Goal: Task Accomplishment & Management: Use online tool/utility

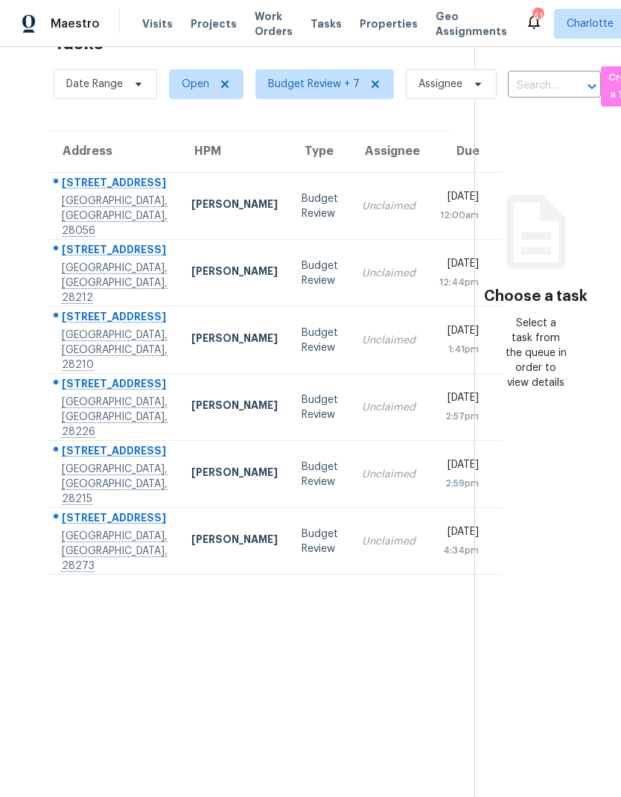
scroll to position [47, 0]
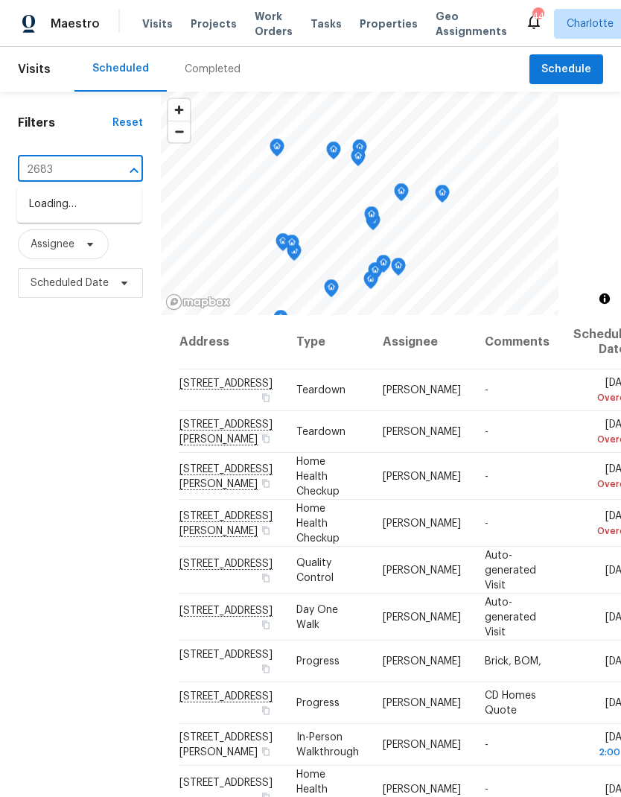
type input "2683 b"
click at [106, 226] on li "2683 Beulah Church Rd, Matthews, NC 28104" at bounding box center [79, 212] width 124 height 40
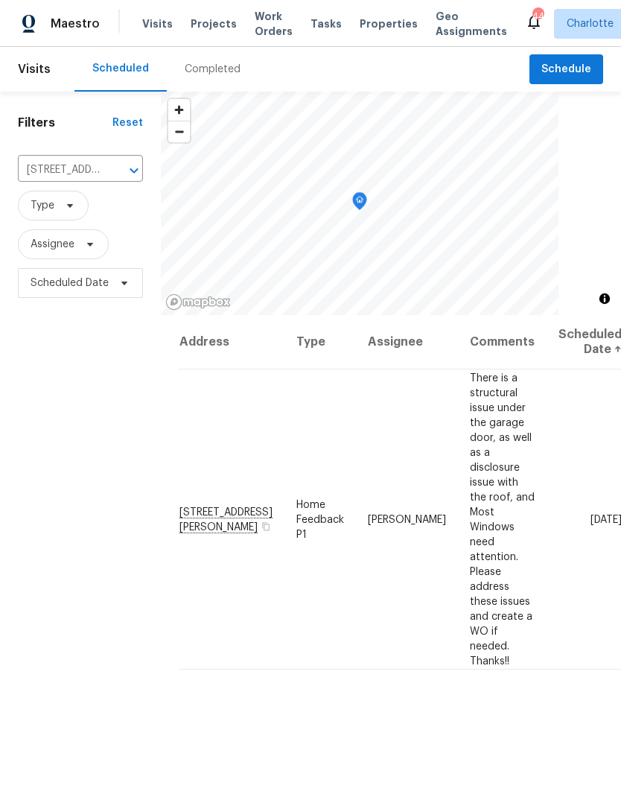
click at [77, 30] on span "Maestro" at bounding box center [75, 23] width 49 height 15
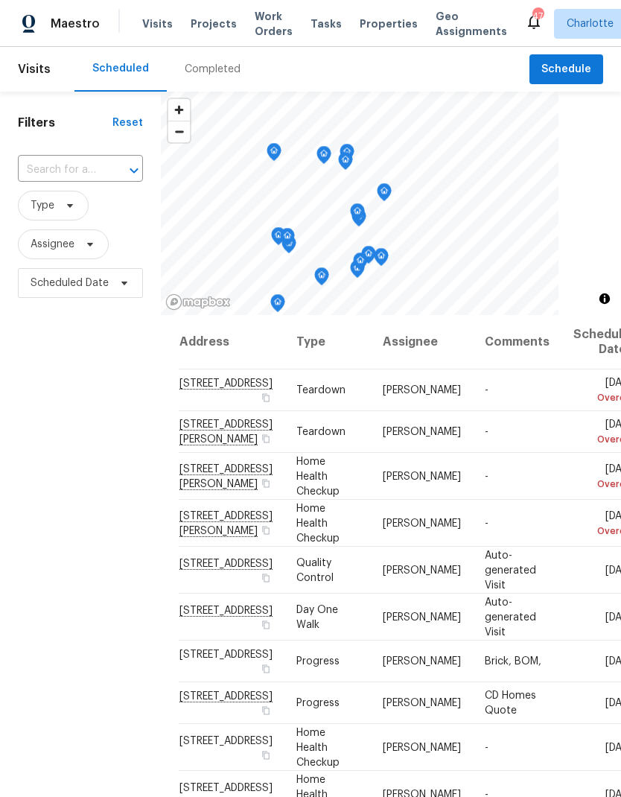
click at [97, 174] on input "text" at bounding box center [59, 170] width 83 height 23
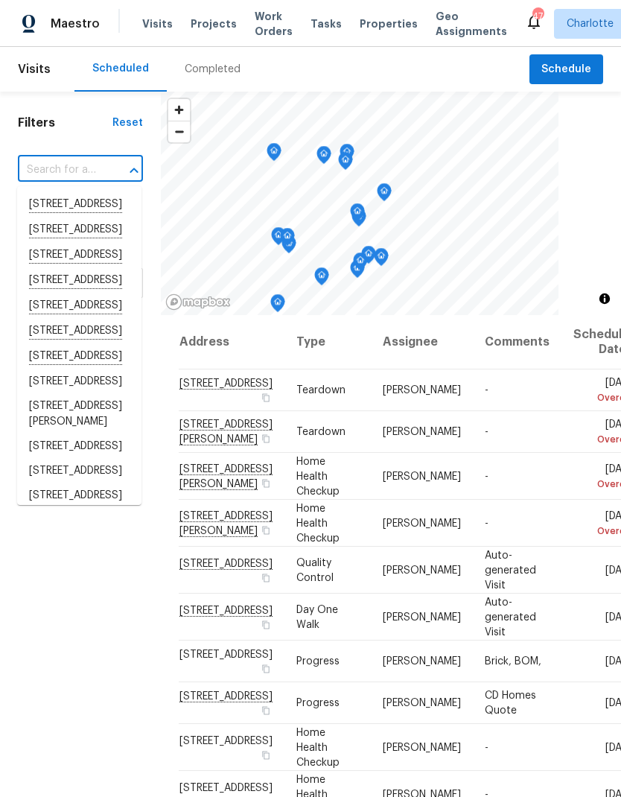
type input "9"
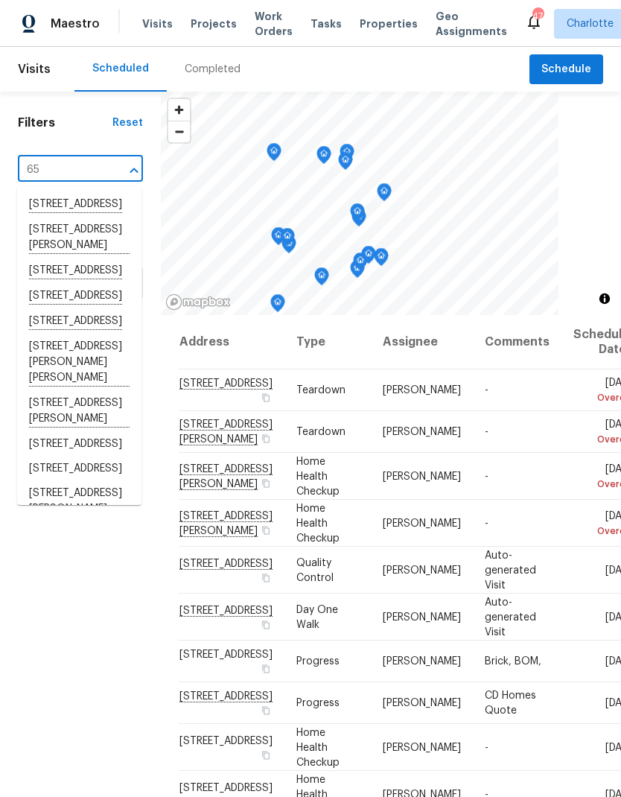
type input "6"
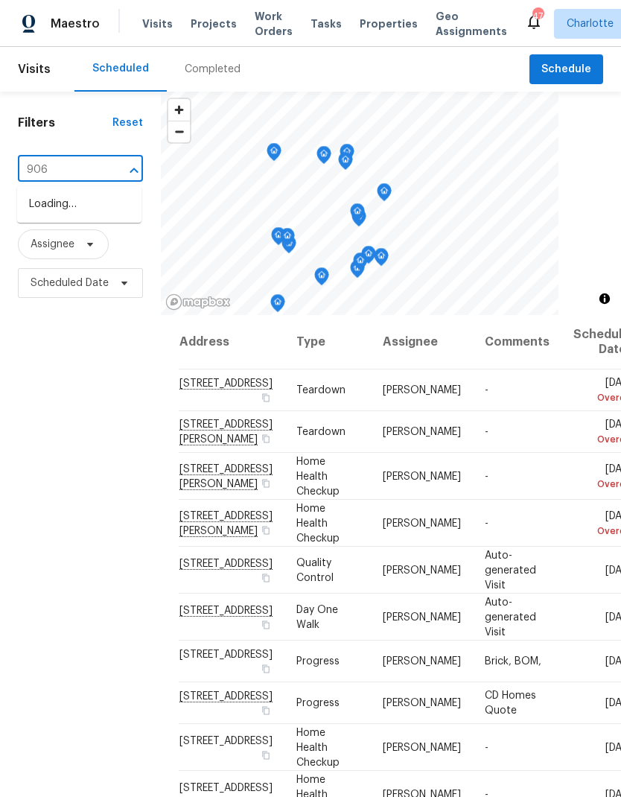
type input "9065"
click at [112, 211] on li "[STREET_ADDRESS]" at bounding box center [79, 204] width 124 height 25
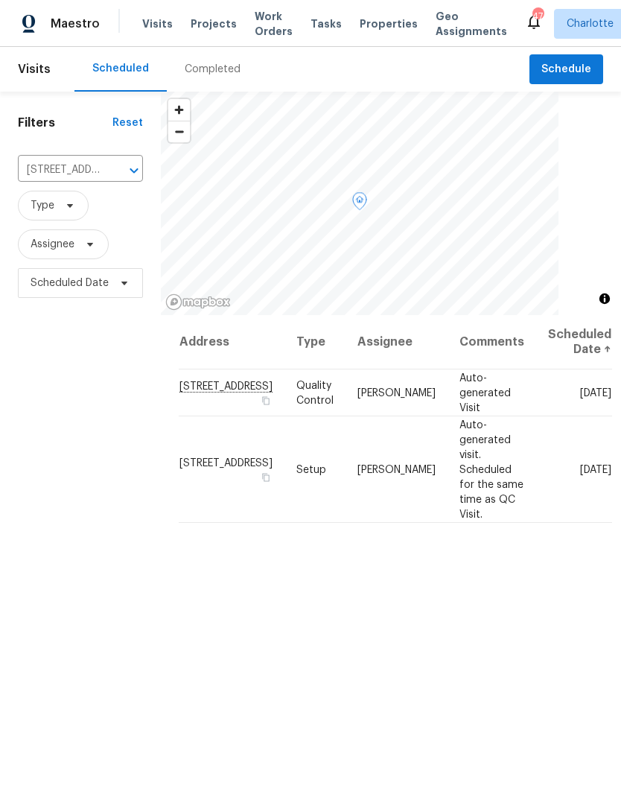
click at [0, 0] on icon at bounding box center [0, 0] width 0 height 0
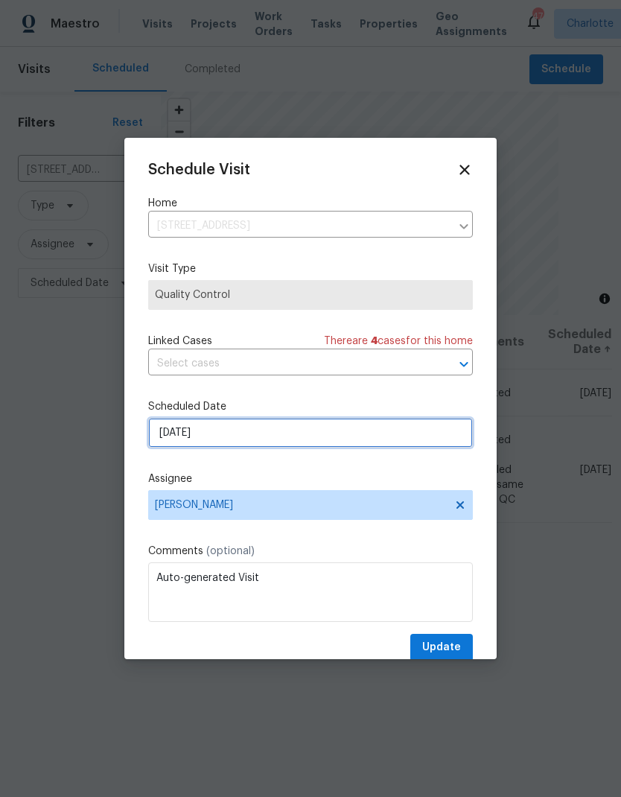
click at [308, 440] on input "10/2/2025" at bounding box center [310, 433] width 325 height 30
select select "9"
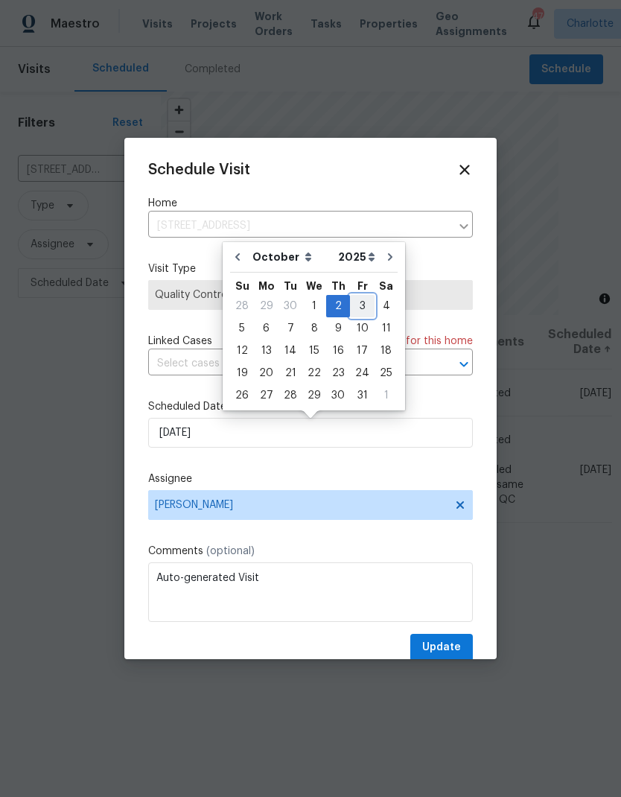
click at [360, 313] on div "3" at bounding box center [362, 306] width 25 height 21
type input "10/3/2025"
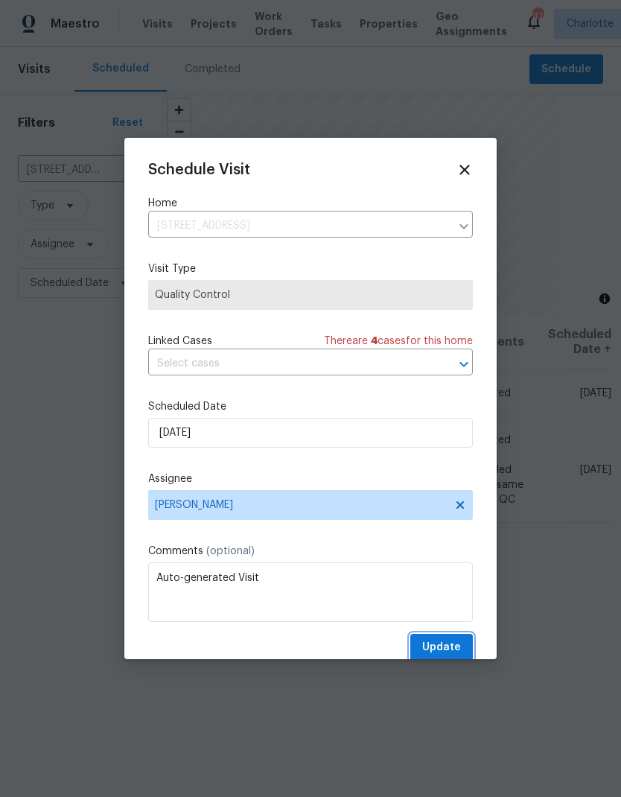
click at [460, 651] on span "Update" at bounding box center [441, 647] width 39 height 19
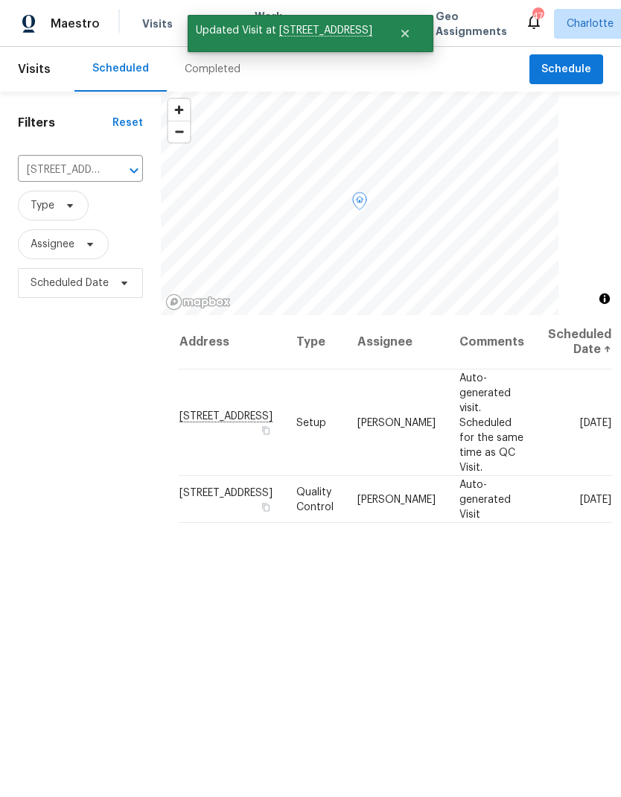
click at [0, 0] on icon at bounding box center [0, 0] width 0 height 0
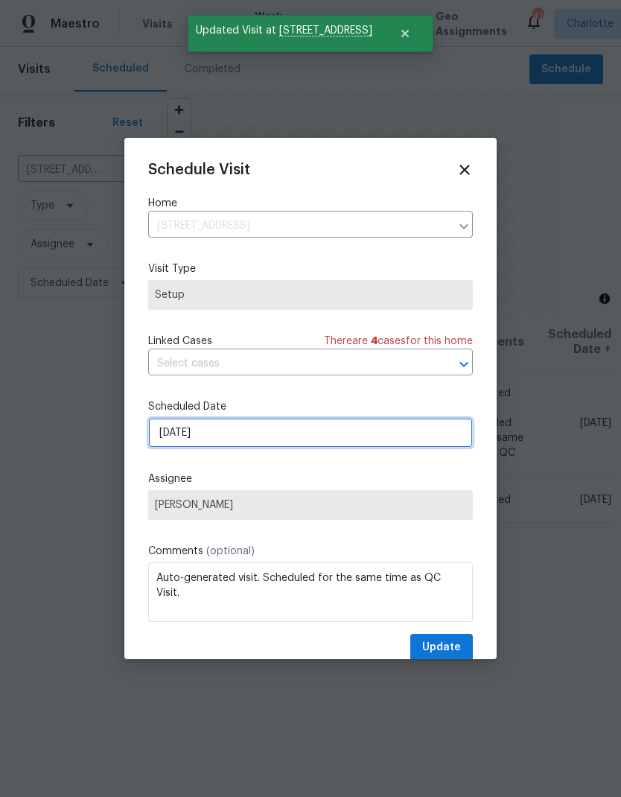
click at [277, 444] on input "10/2/2025" at bounding box center [310, 433] width 325 height 30
select select "9"
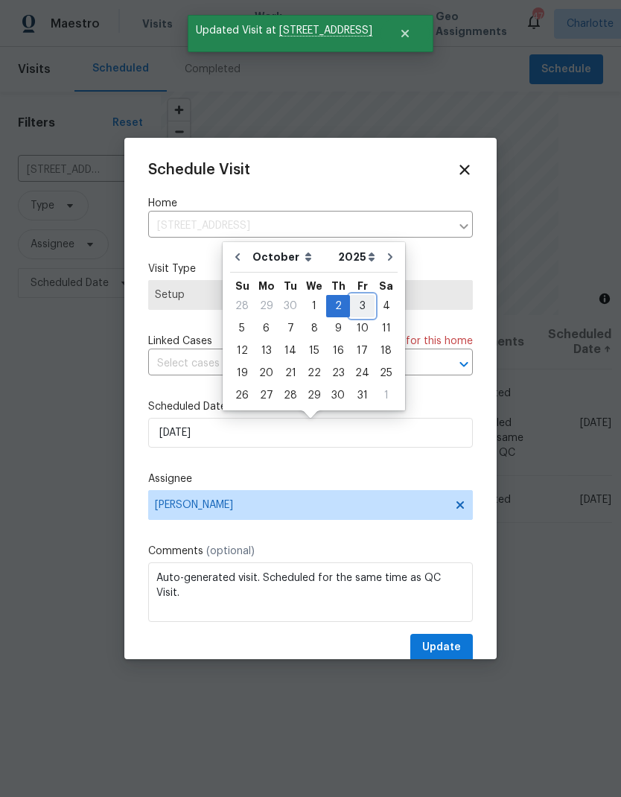
click at [362, 308] on div "3" at bounding box center [362, 306] width 25 height 21
type input "10/3/2025"
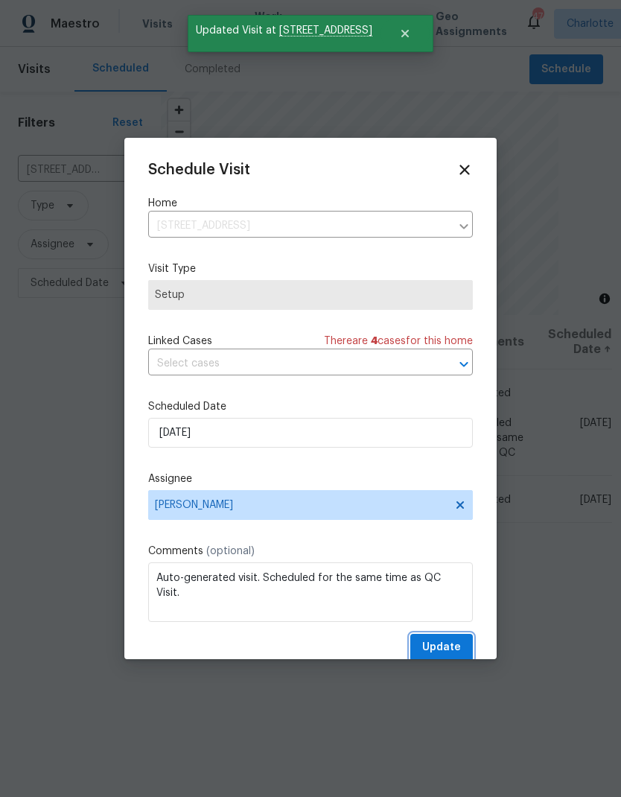
click at [463, 648] on button "Update" at bounding box center [441, 648] width 63 height 28
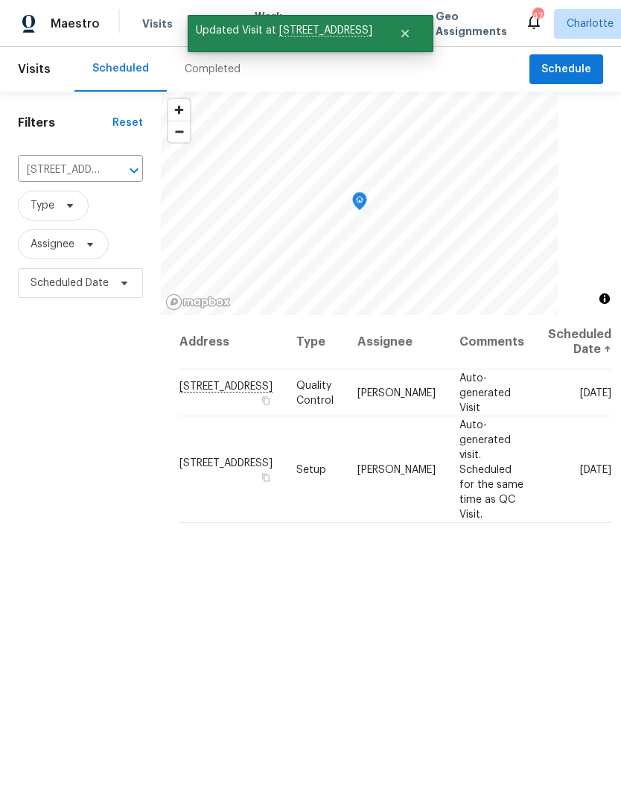
click at [91, 21] on span "Maestro" at bounding box center [75, 23] width 49 height 15
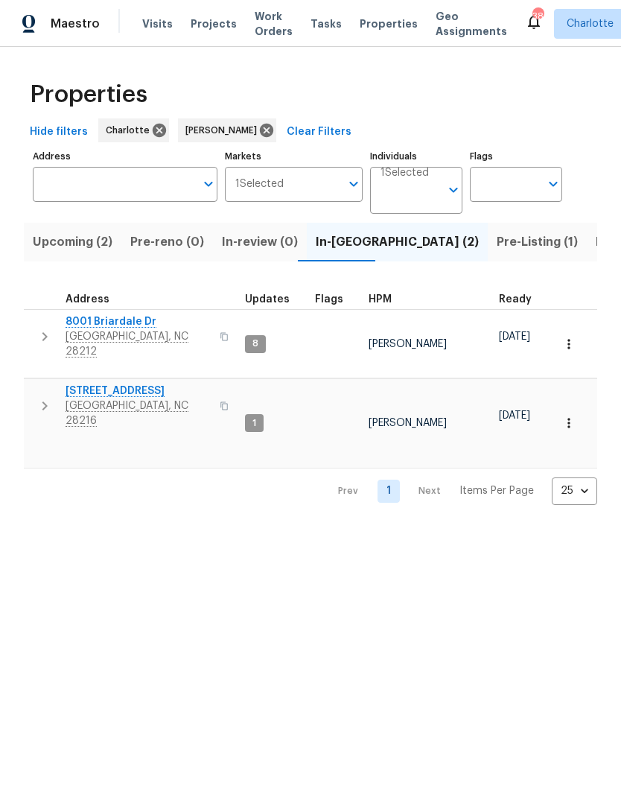
scroll to position [0, 26]
click at [127, 398] on span "Charlotte, NC 28216" at bounding box center [138, 413] width 145 height 30
click at [411, 529] on html "Maestro Visits Projects Work Orders Tasks Properties Geo Assignments 38 Charlot…" at bounding box center [310, 264] width 621 height 529
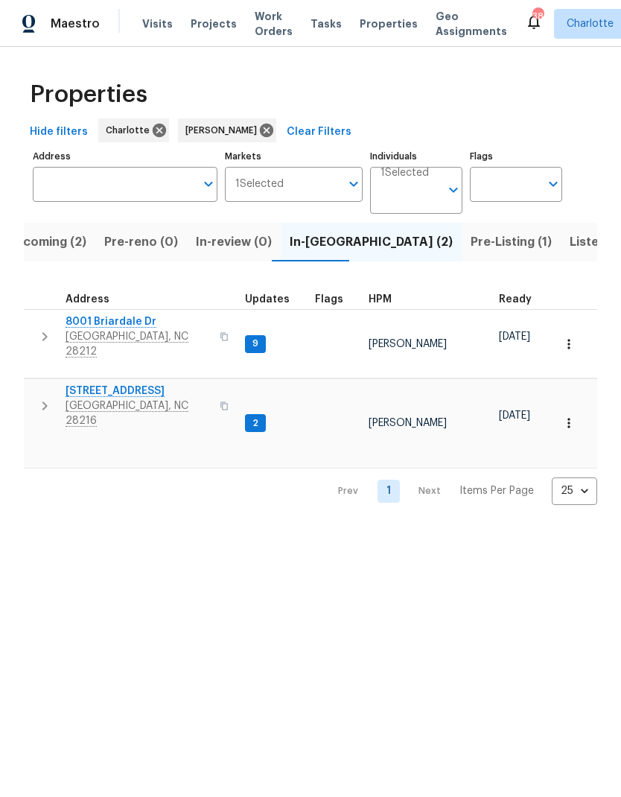
click at [31, 325] on button "button" at bounding box center [45, 336] width 30 height 45
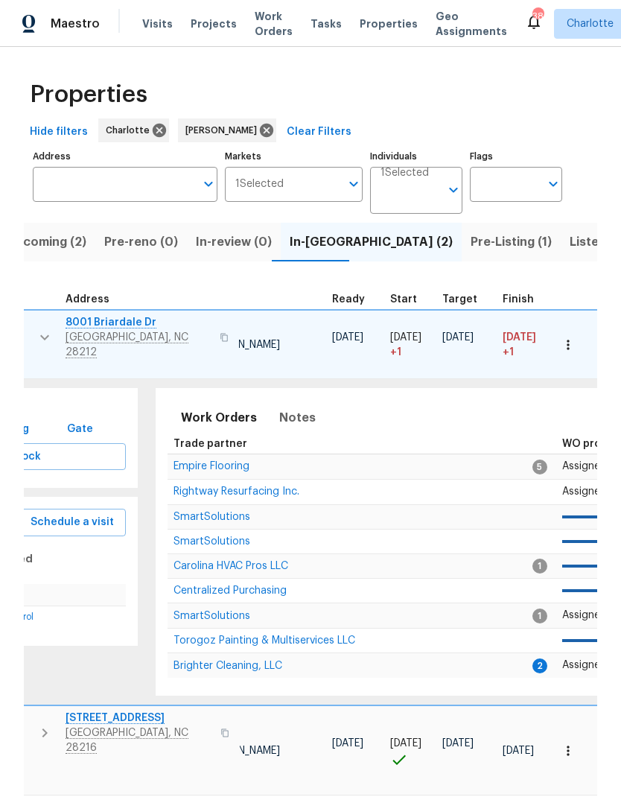
scroll to position [12, 168]
click at [187, 660] on span "Brighter Cleaning, LLC" at bounding box center [227, 665] width 109 height 10
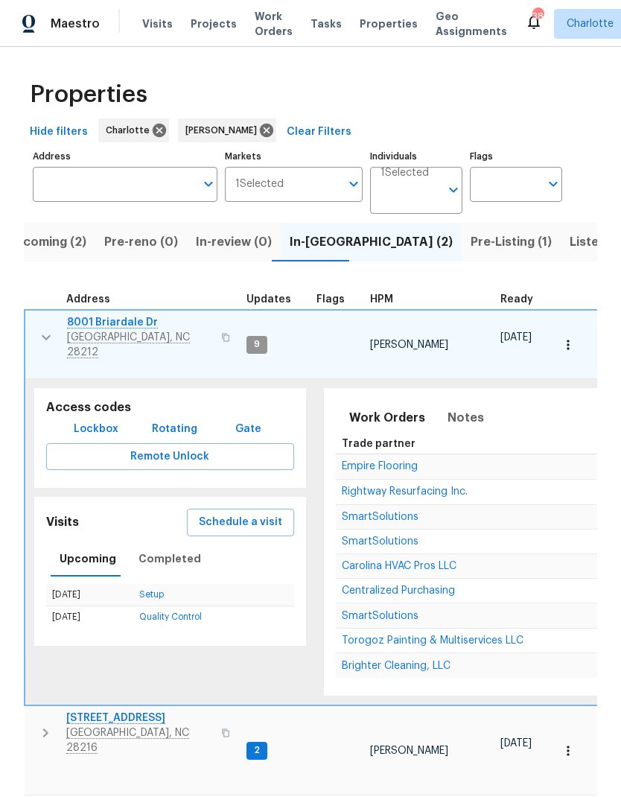
scroll to position [12, 0]
click at [45, 328] on icon "button" at bounding box center [46, 337] width 18 height 18
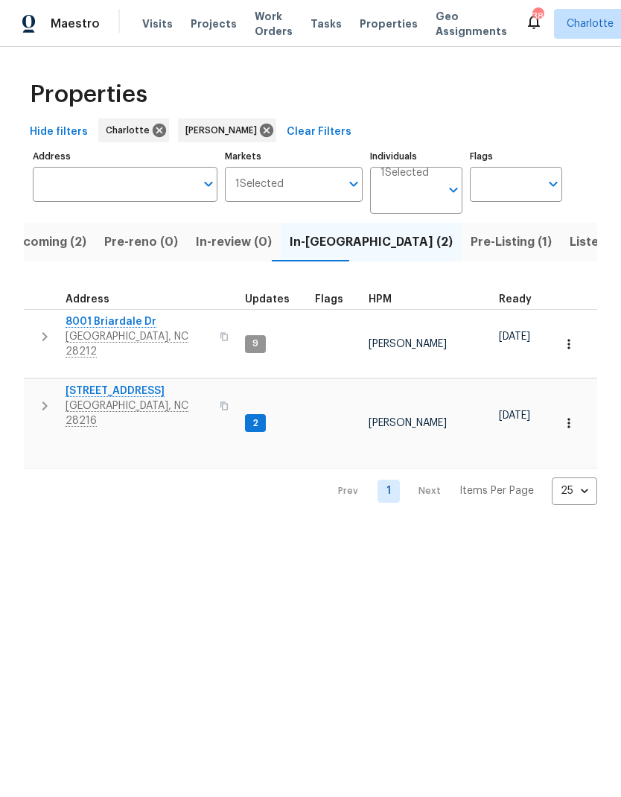
click at [58, 383] on button "button" at bounding box center [45, 405] width 30 height 45
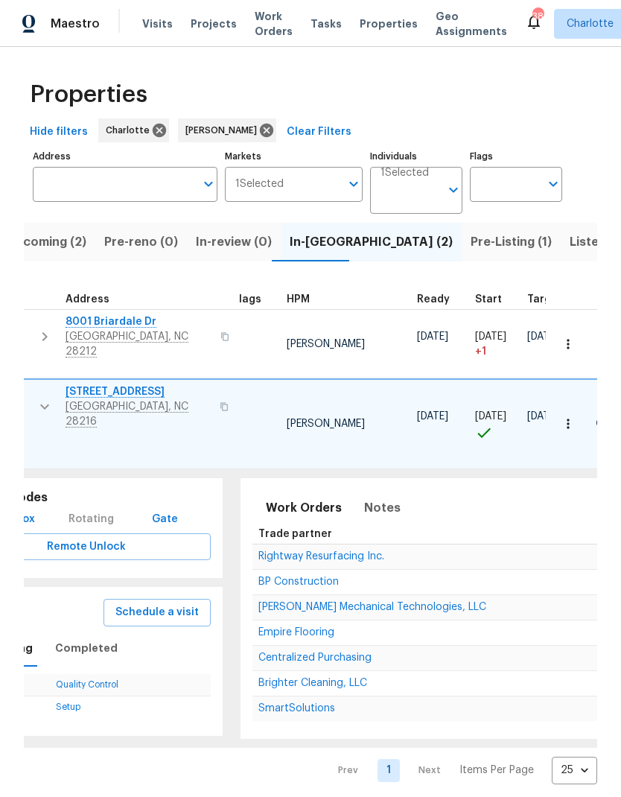
scroll to position [0, 181]
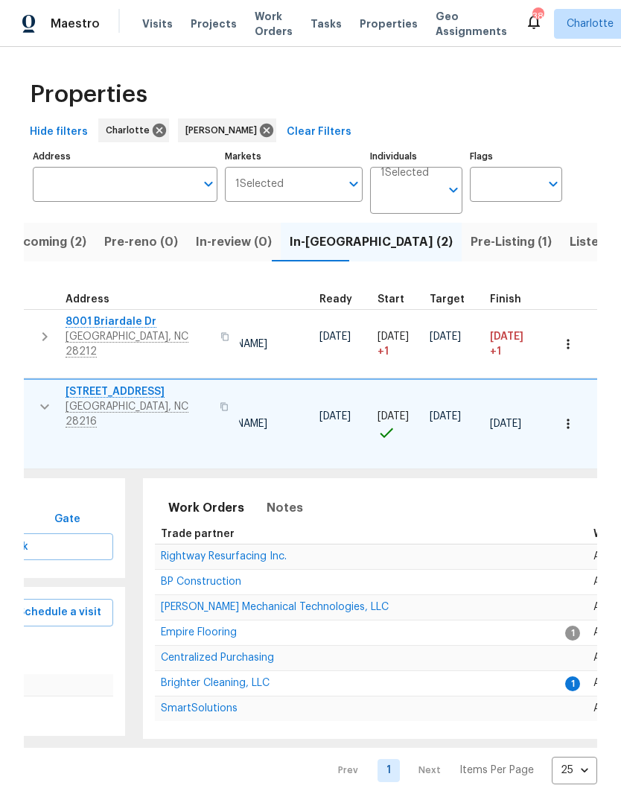
click at [234, 677] on span "Brighter Cleaning, LLC" at bounding box center [215, 682] width 109 height 10
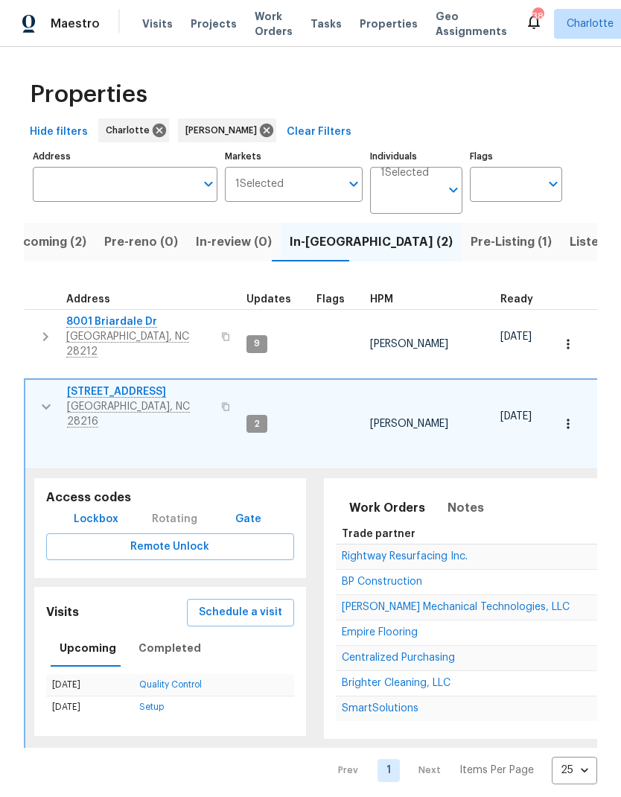
scroll to position [0, 0]
click at [49, 394] on button "button" at bounding box center [46, 406] width 30 height 45
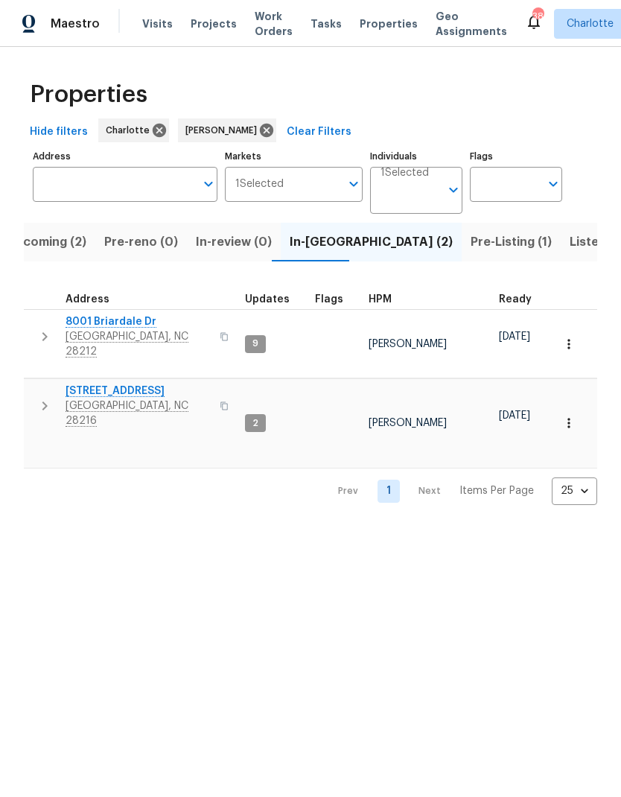
click at [72, 245] on span "Upcoming (2)" at bounding box center [47, 242] width 80 height 21
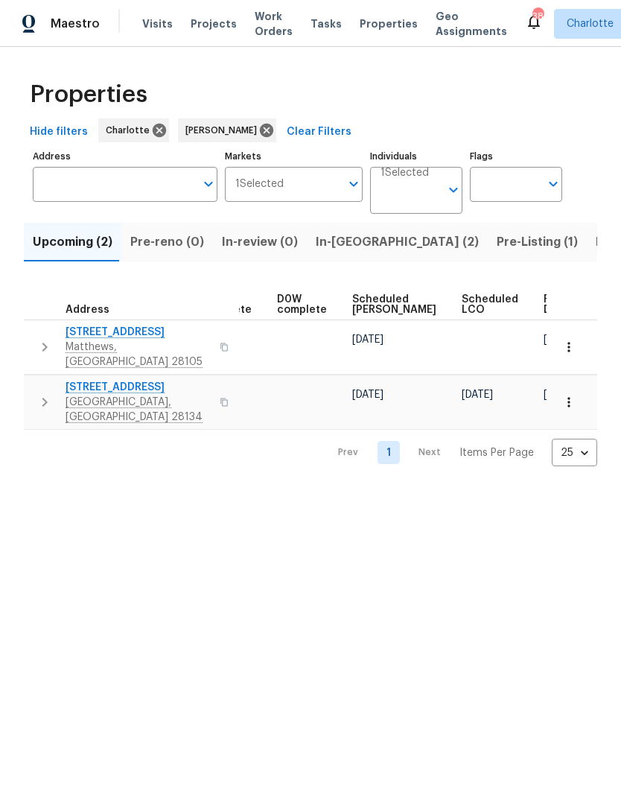
scroll to position [0, 373]
click at [544, 307] on span "Ready Date" at bounding box center [560, 304] width 33 height 21
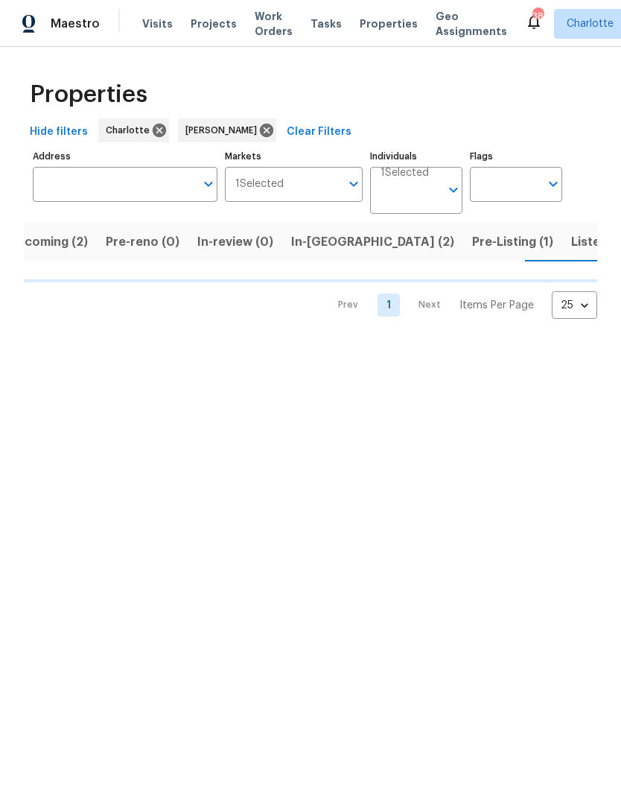
scroll to position [0, 26]
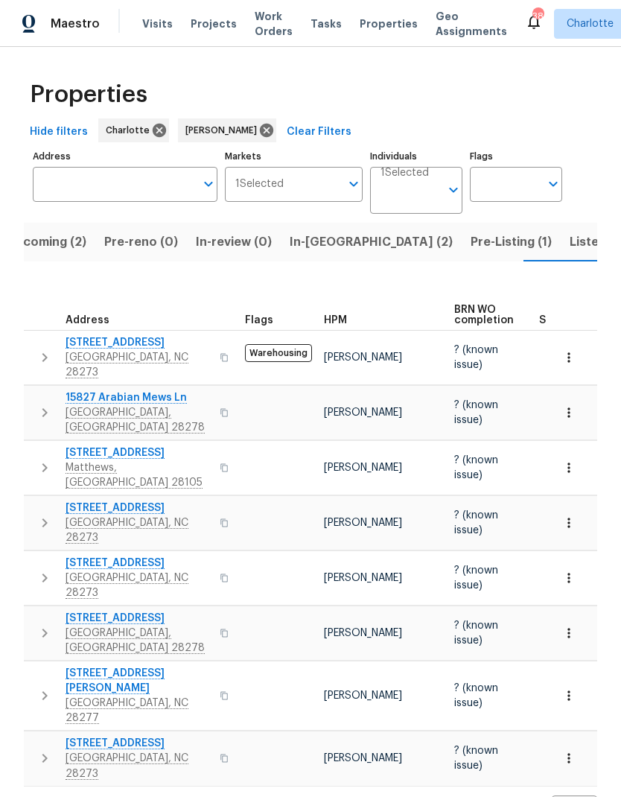
click at [318, 244] on span "In-reno (2)" at bounding box center [371, 242] width 163 height 21
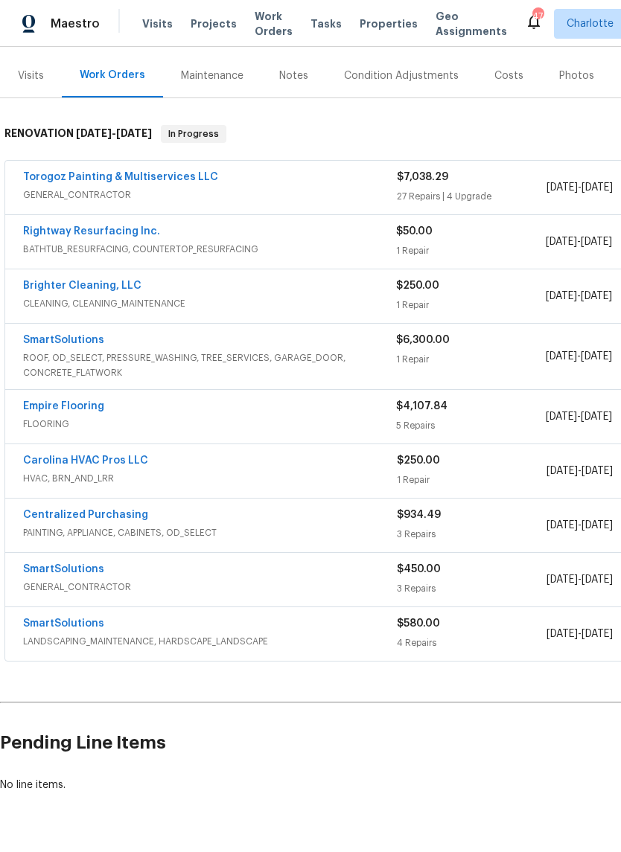
scroll to position [173, 0]
click at [129, 286] on link "Brighter Cleaning, LLC" at bounding box center [82, 285] width 118 height 10
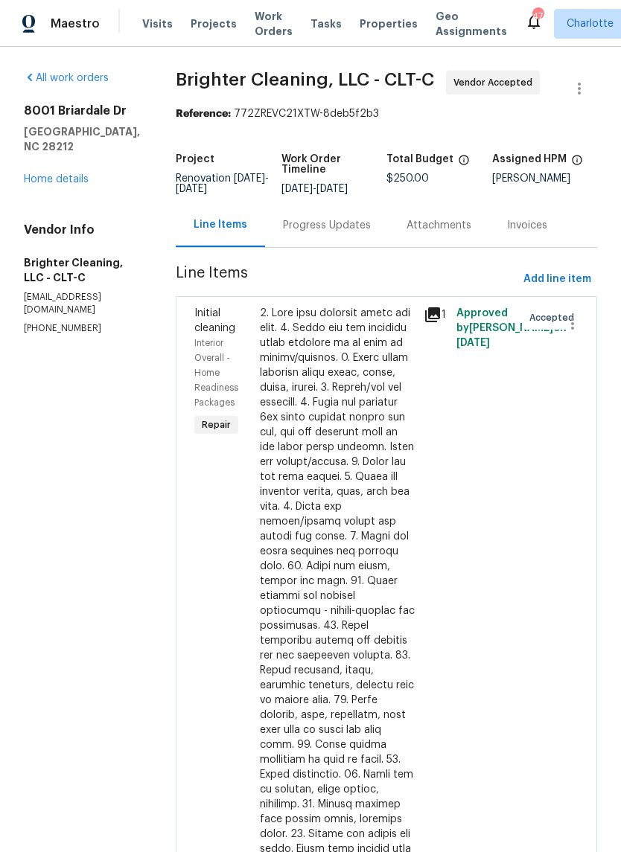
click at [312, 229] on div "Progress Updates" at bounding box center [327, 225] width 88 height 15
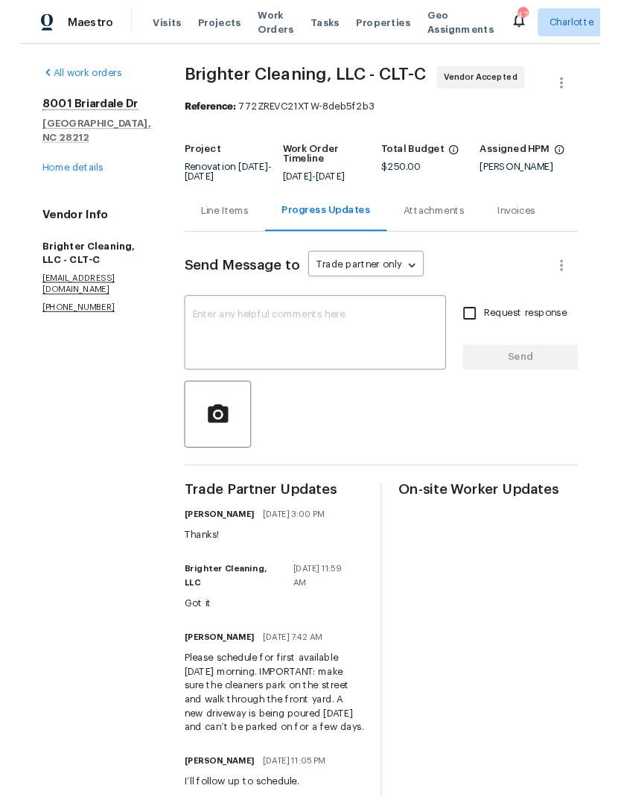
scroll to position [19, 0]
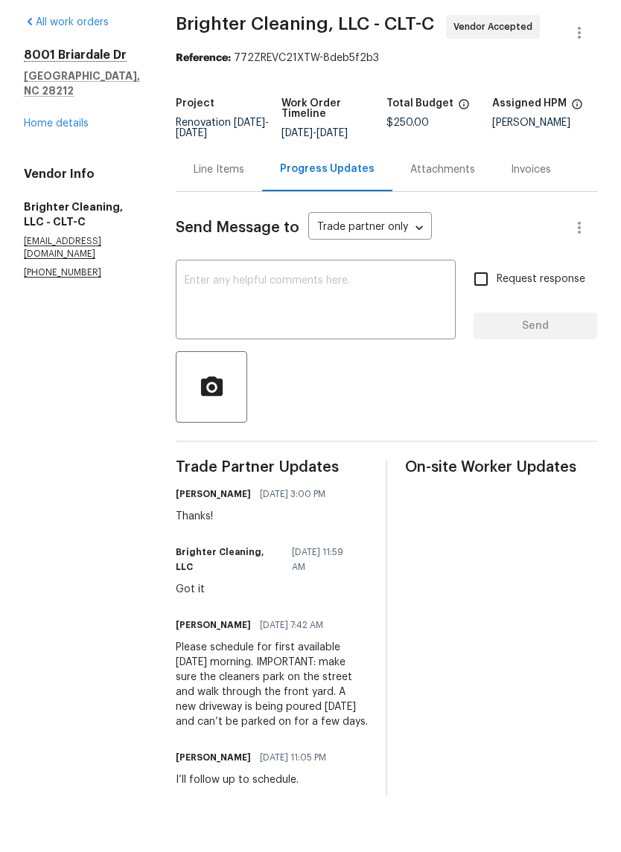
click at [330, 331] on textarea at bounding box center [316, 357] width 262 height 52
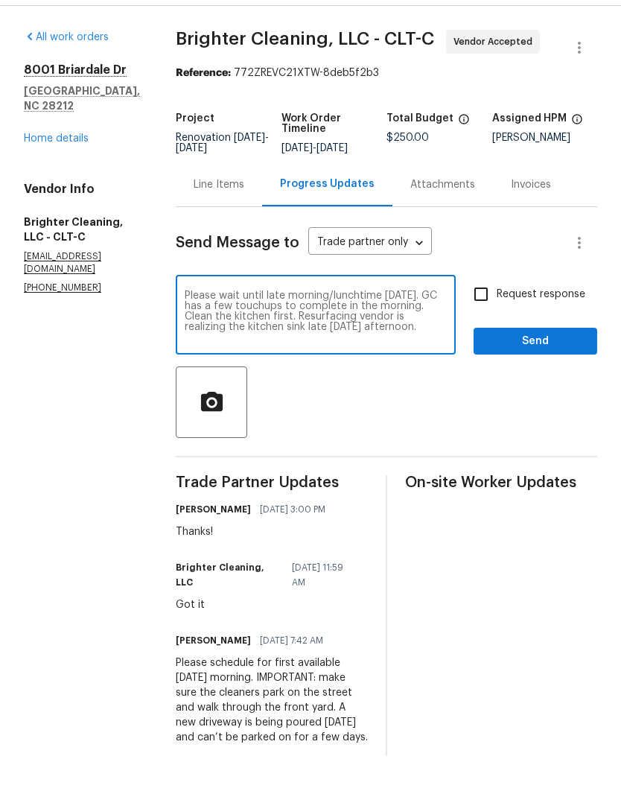
scroll to position [60, 0]
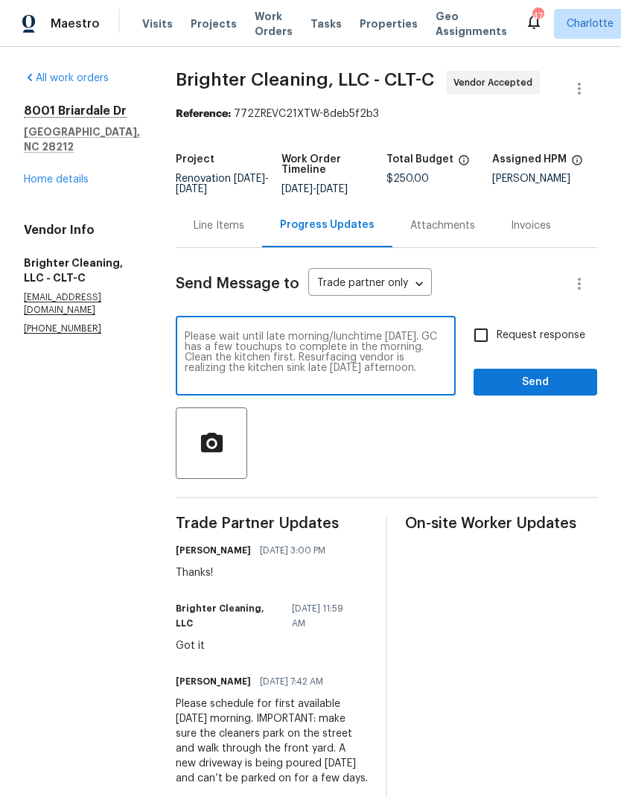
type textarea "Please wait until late morning/lunchtime Thursday. GC has a few touchups to com…"
click at [479, 319] on input "Request response" at bounding box center [480, 334] width 31 height 31
checkbox input "true"
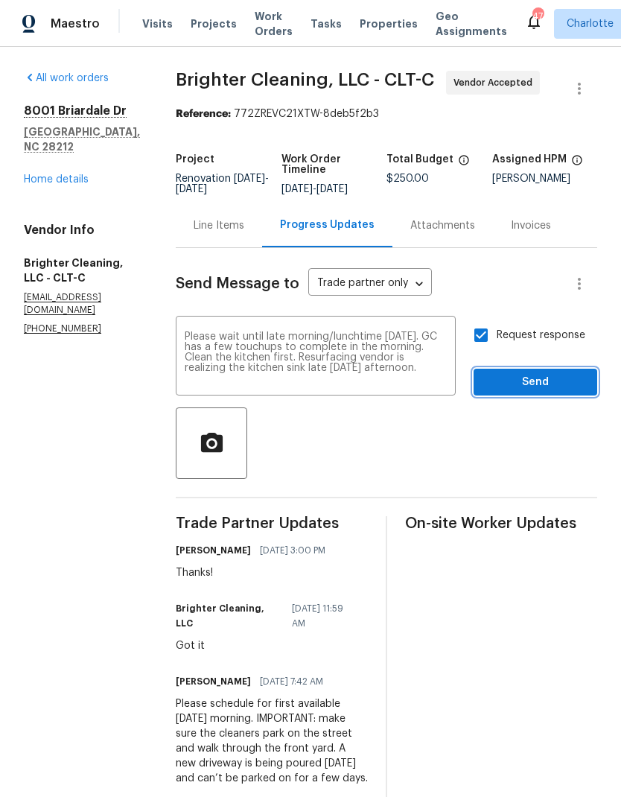
click at [549, 373] on span "Send" at bounding box center [535, 382] width 100 height 19
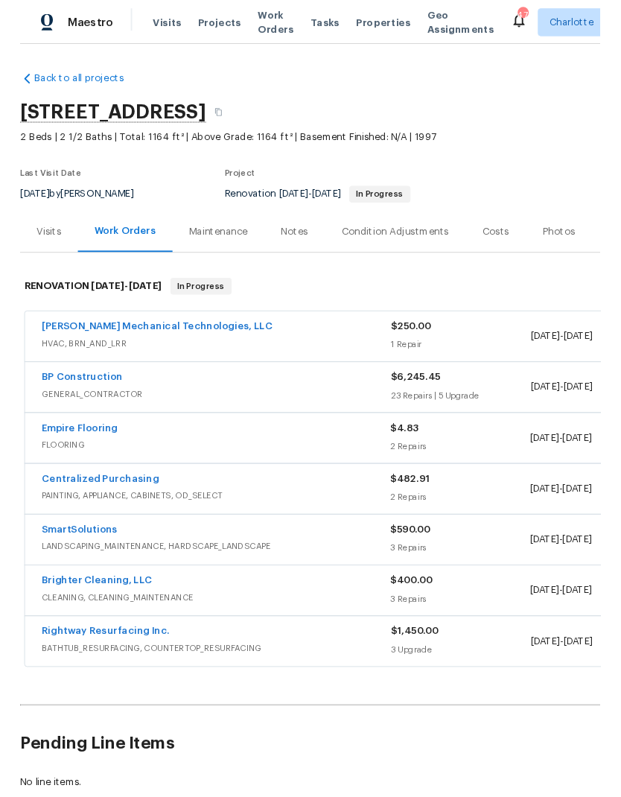
scroll to position [1, 0]
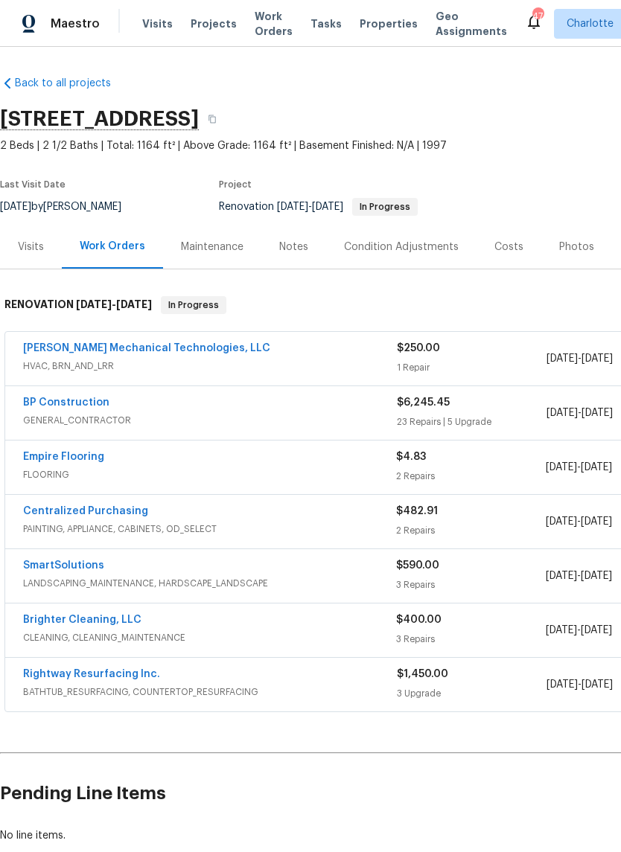
click at [94, 461] on link "Empire Flooring" at bounding box center [63, 457] width 81 height 10
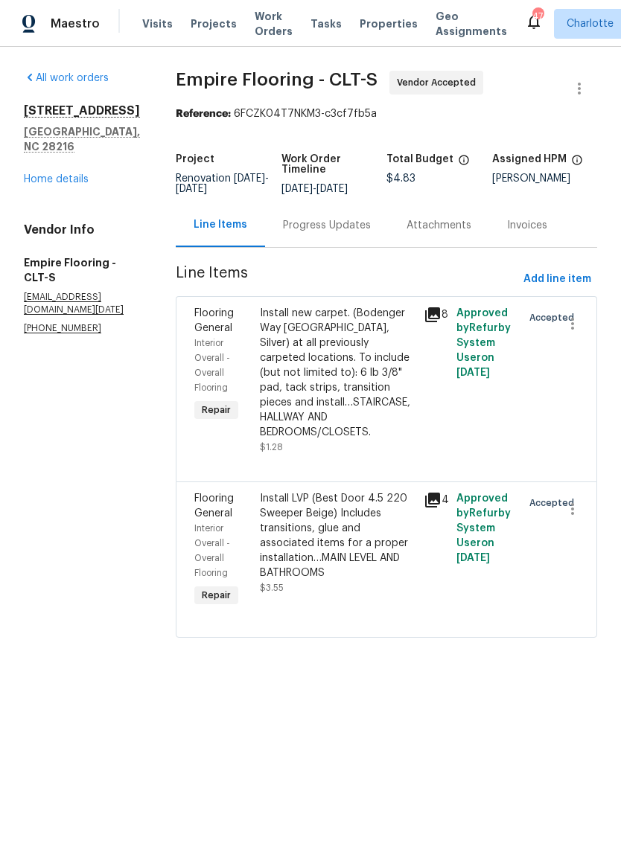
click at [345, 233] on div "Progress Updates" at bounding box center [327, 225] width 88 height 15
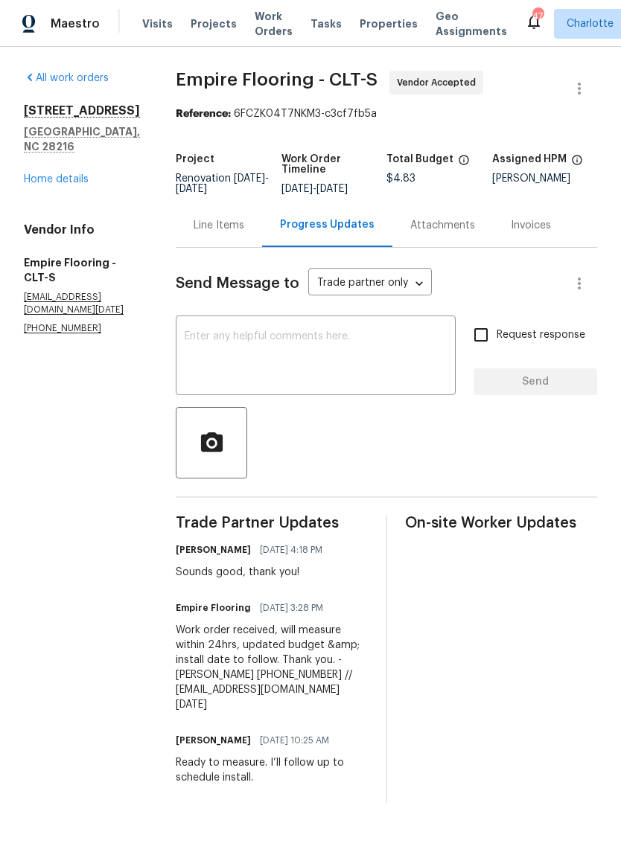
click at [344, 357] on textarea at bounding box center [316, 357] width 262 height 52
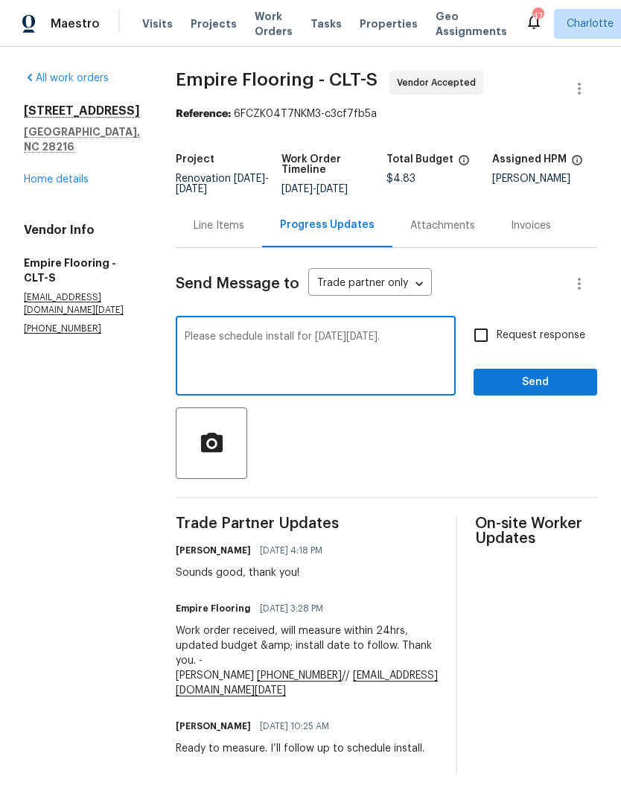
type textarea "Please schedule install for next Tuesday 9/30."
click at [484, 346] on input "Request response" at bounding box center [480, 334] width 31 height 31
checkbox input "true"
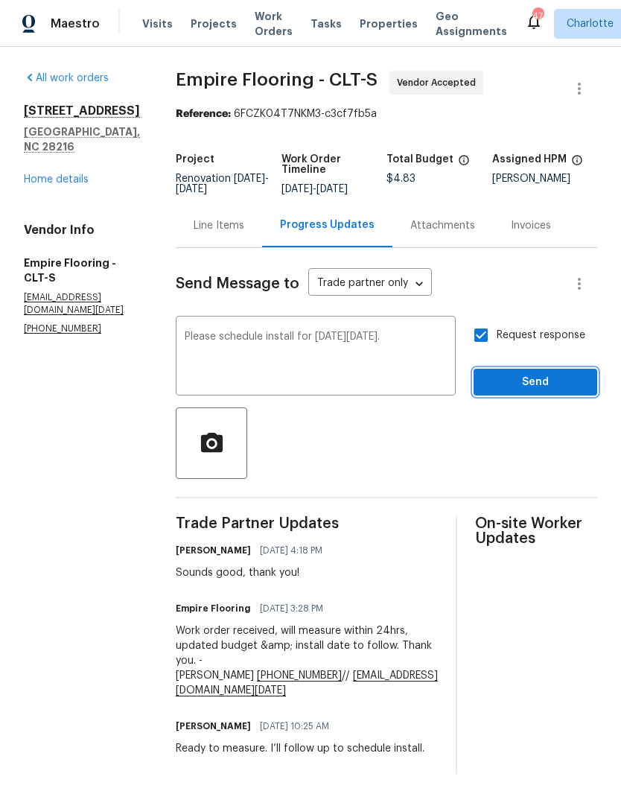
click at [541, 392] on span "Send" at bounding box center [535, 382] width 100 height 19
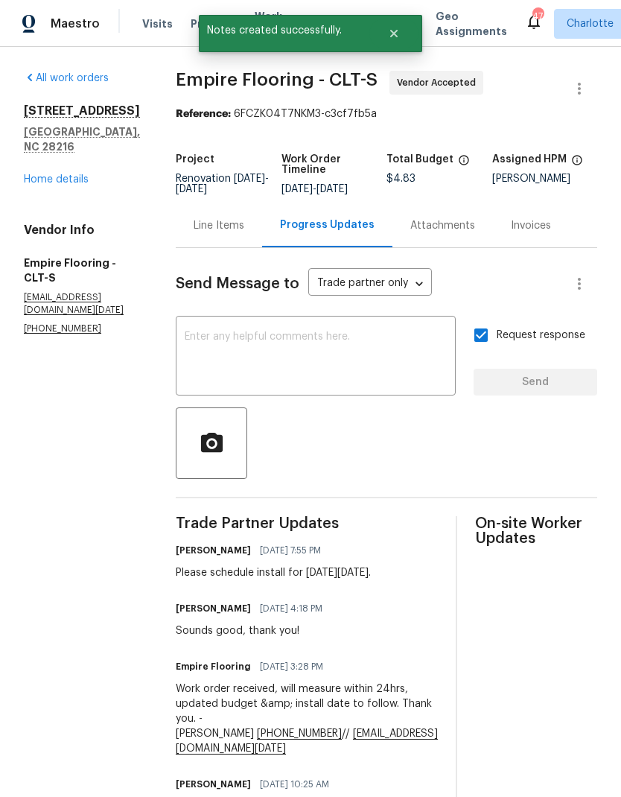
click at [59, 174] on link "Home details" at bounding box center [56, 179] width 65 height 10
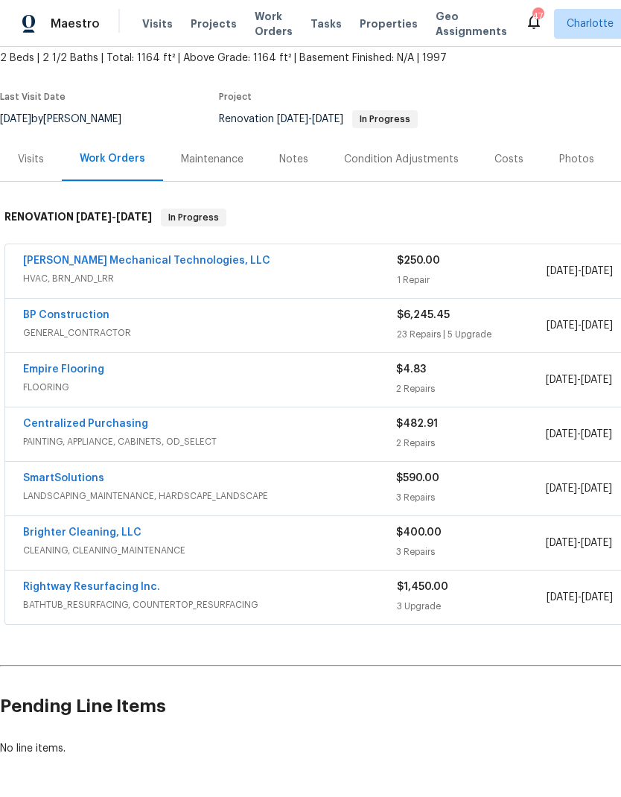
scroll to position [89, 0]
click at [106, 535] on link "Brighter Cleaning, LLC" at bounding box center [82, 532] width 118 height 10
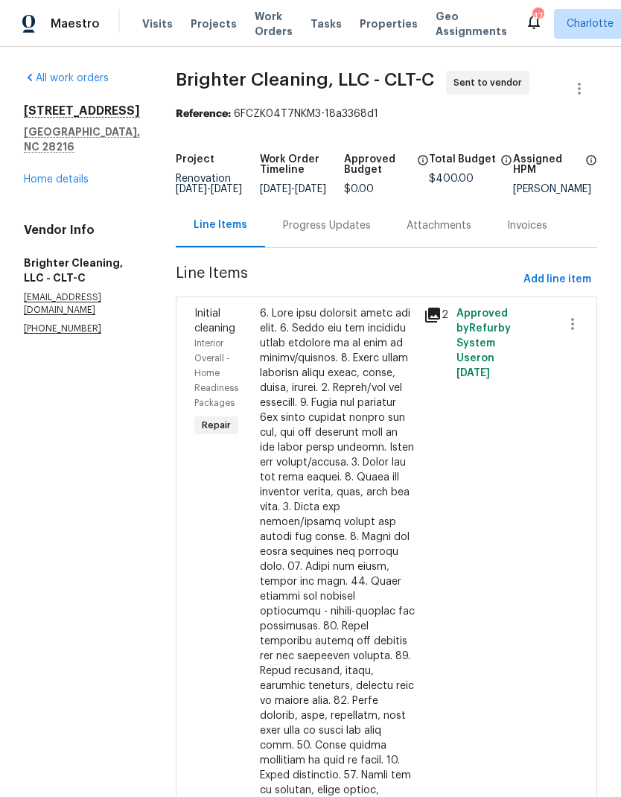
click at [329, 233] on div "Progress Updates" at bounding box center [327, 225] width 88 height 15
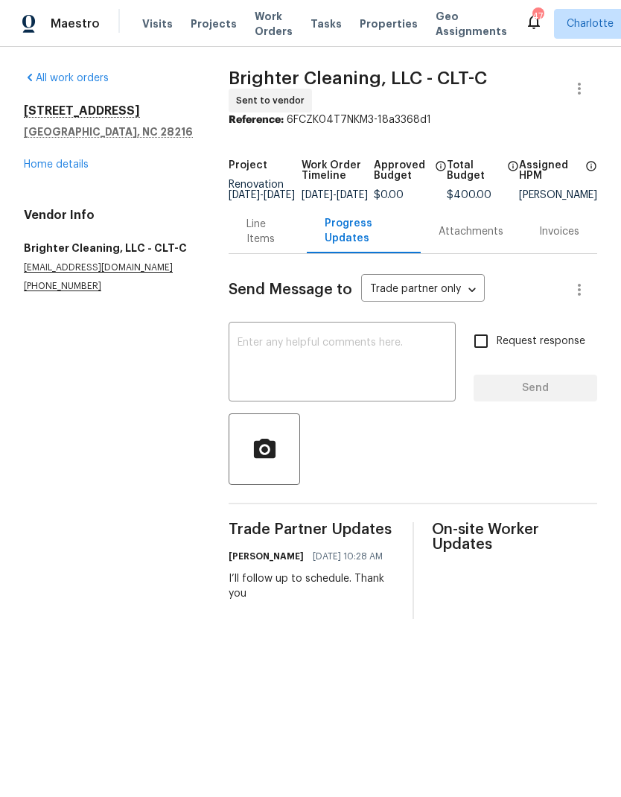
click at [328, 376] on textarea at bounding box center [341, 363] width 209 height 52
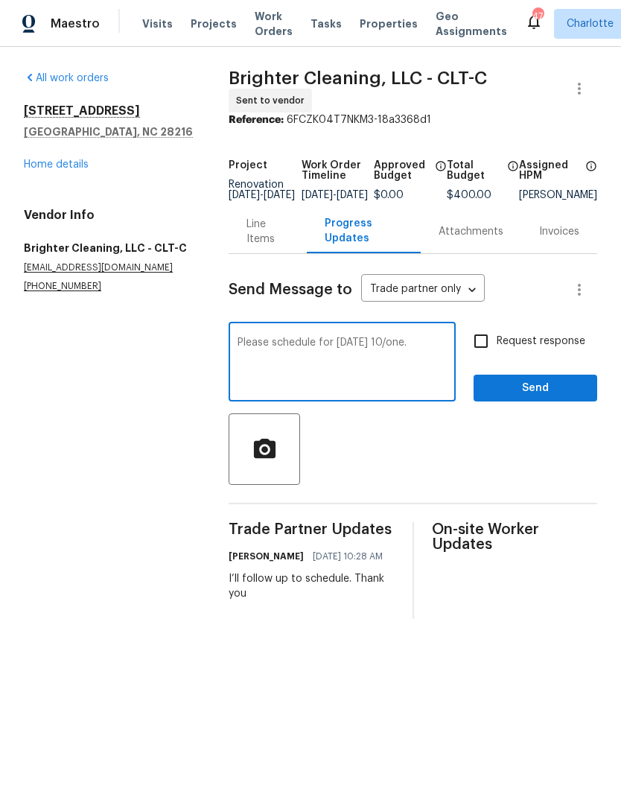
click at [436, 364] on textarea "Please schedule for next Wednesday 10/one." at bounding box center [341, 363] width 209 height 52
type textarea "Please schedule for next Wednesday 10/1."
click at [492, 352] on input "Request response" at bounding box center [480, 340] width 31 height 31
checkbox input "true"
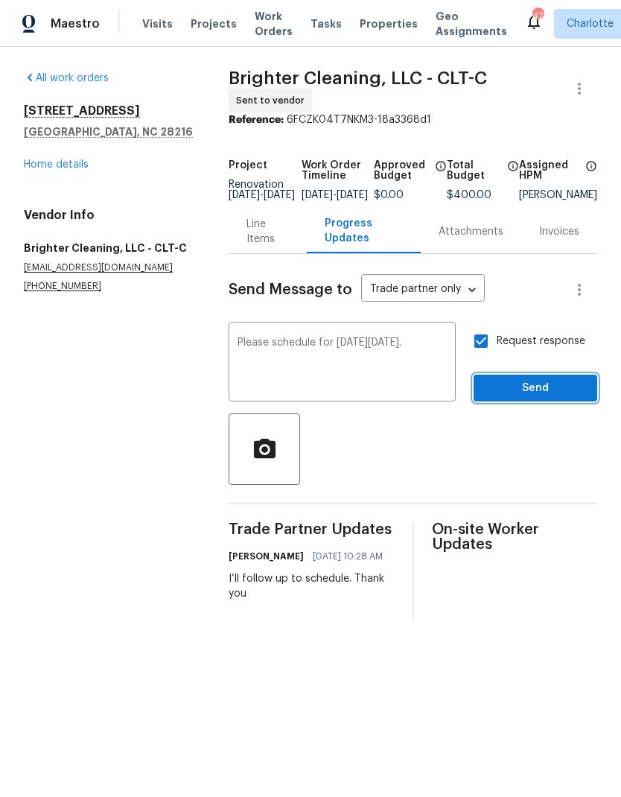
click at [535, 394] on span "Send" at bounding box center [535, 388] width 100 height 19
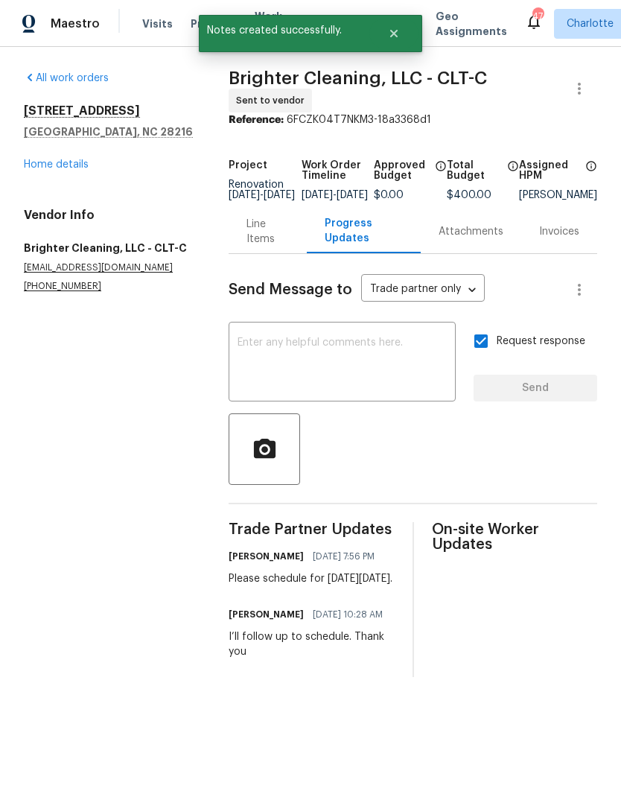
click at [71, 164] on link "Home details" at bounding box center [56, 164] width 65 height 10
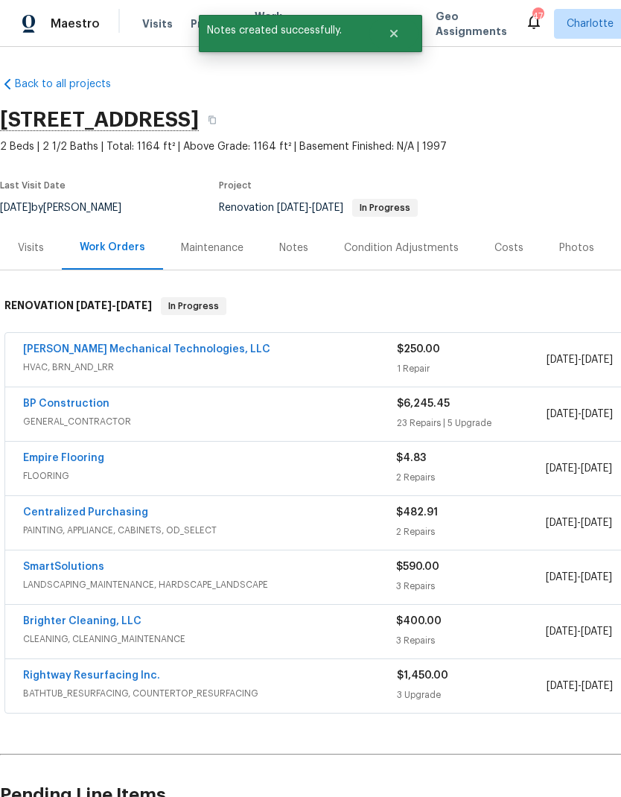
click at [133, 677] on link "Rightway Resurfacing Inc." at bounding box center [91, 675] width 137 height 10
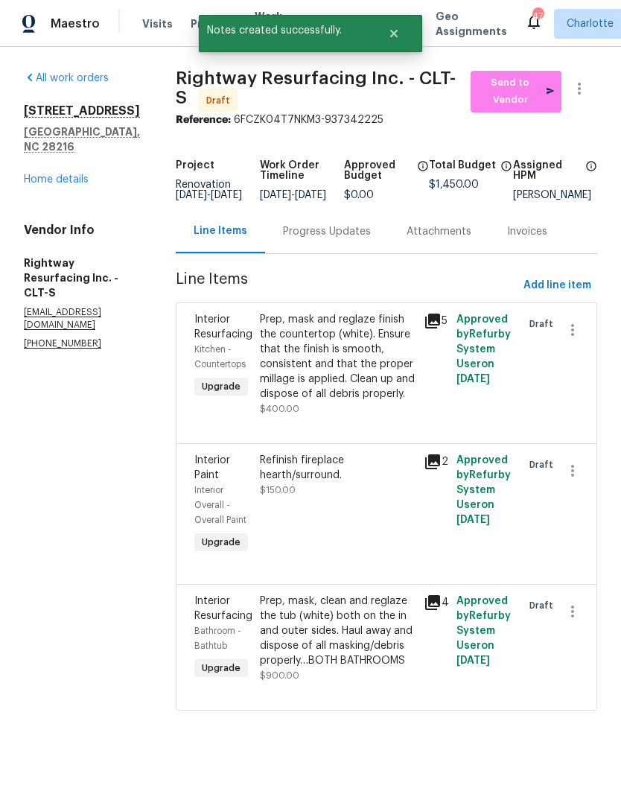
click at [357, 238] on div "Progress Updates" at bounding box center [327, 231] width 88 height 15
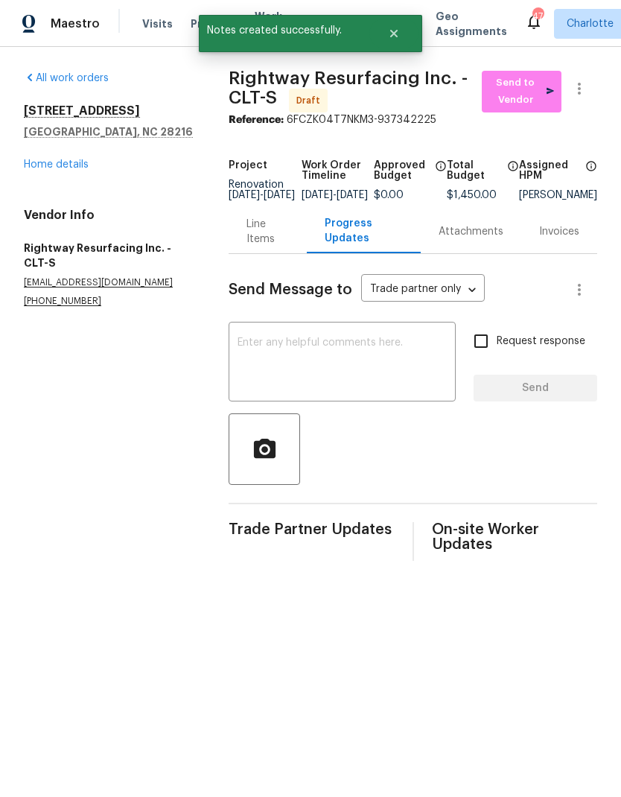
click at [335, 368] on textarea at bounding box center [341, 363] width 209 height 52
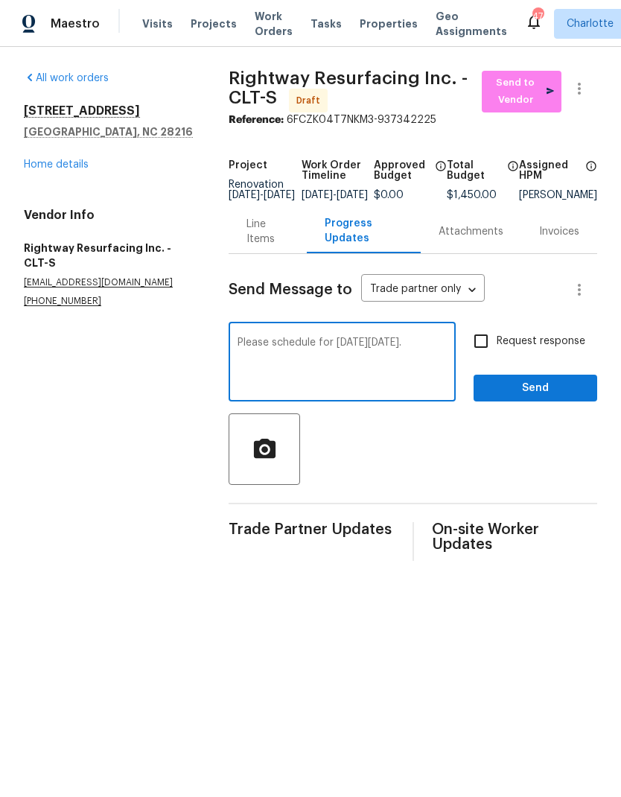
type textarea "Please schedule for next Thursday 10/2."
click at [484, 357] on input "Request response" at bounding box center [480, 340] width 31 height 31
checkbox input "true"
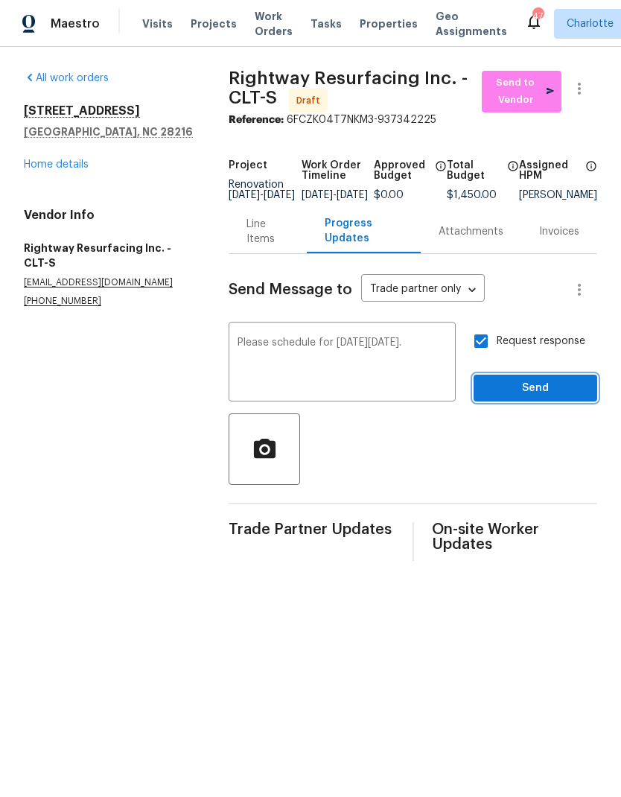
click at [537, 395] on span "Send" at bounding box center [535, 388] width 100 height 19
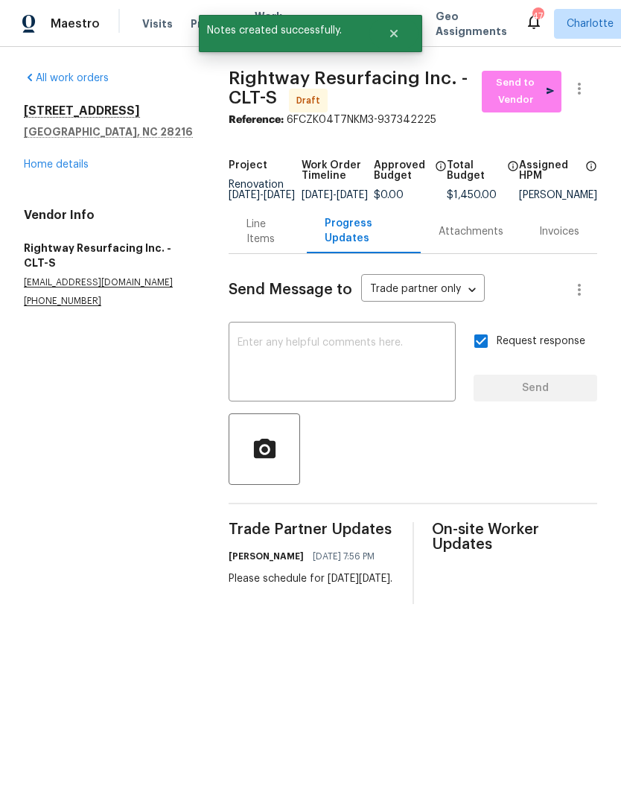
click at [82, 177] on div "All work orders 9065 Cinnabay Dr Charlotte, NC 28216 Home details Vendor Info R…" at bounding box center [108, 189] width 169 height 237
click at [66, 168] on link "Home details" at bounding box center [56, 164] width 65 height 10
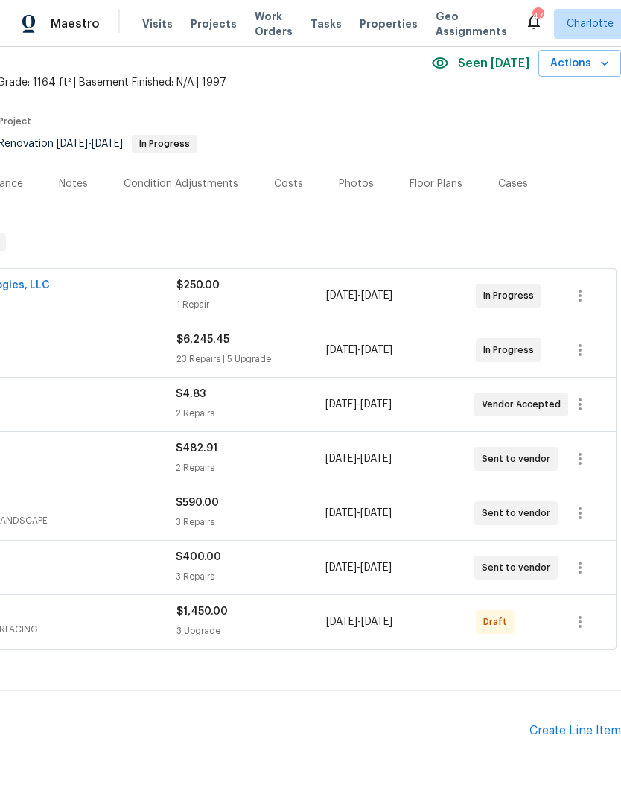
scroll to position [64, 220]
click at [579, 625] on icon "button" at bounding box center [580, 622] width 18 height 18
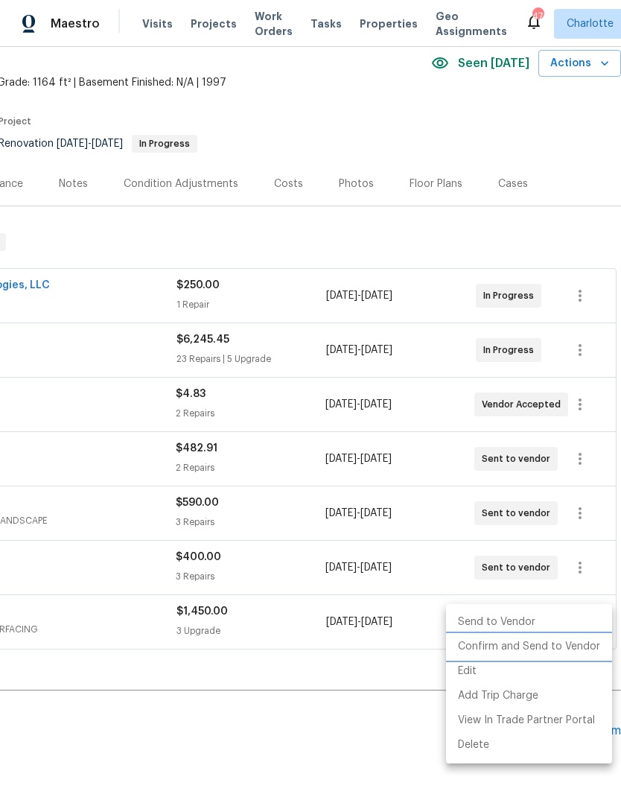
click at [579, 652] on li "Confirm and Send to Vendor" at bounding box center [529, 646] width 166 height 25
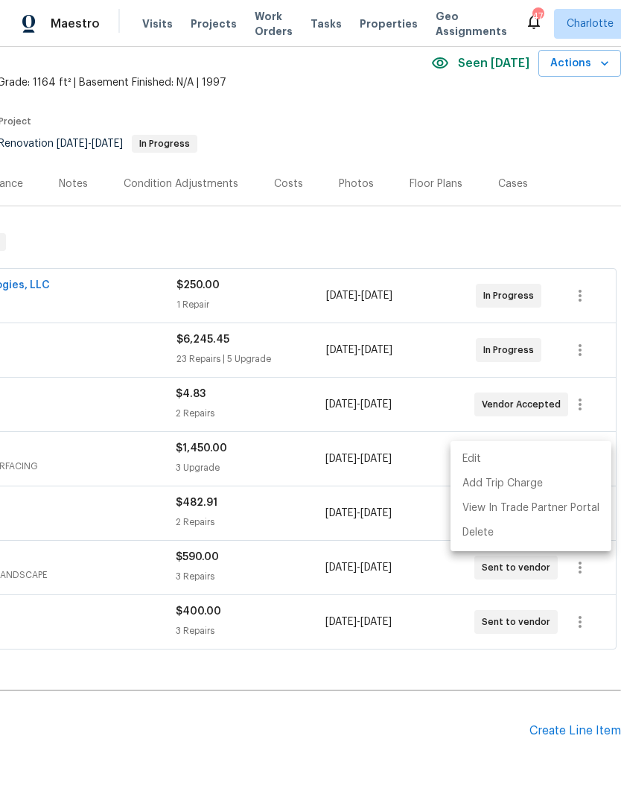
click at [371, 759] on div at bounding box center [310, 398] width 621 height 797
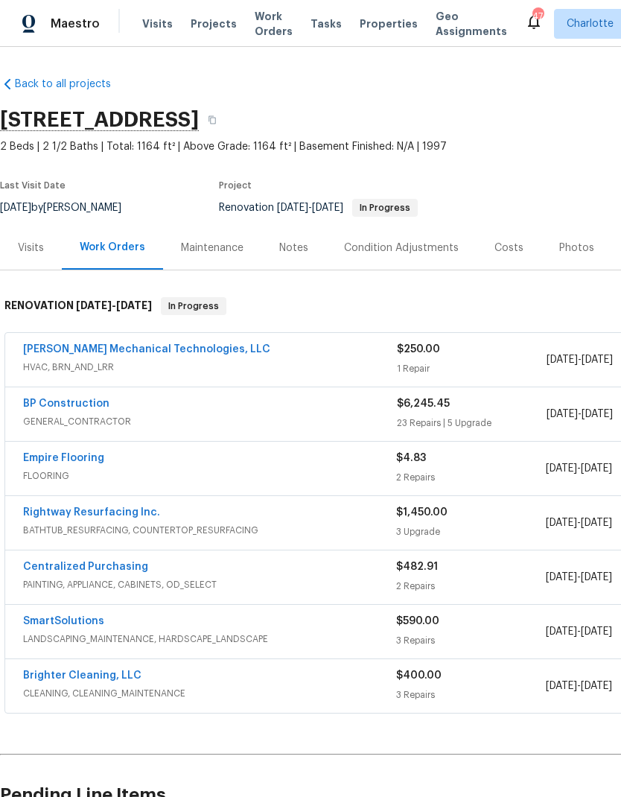
scroll to position [0, 0]
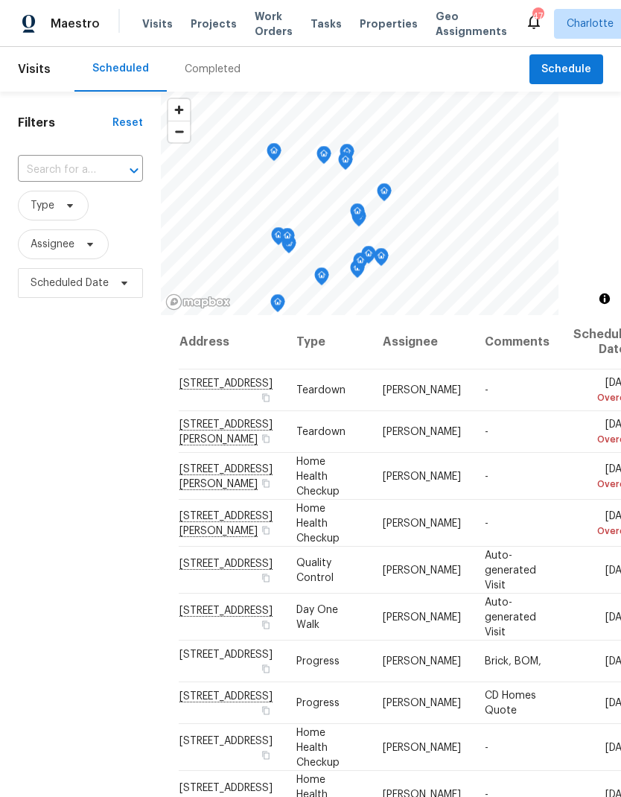
click at [101, 169] on input "text" at bounding box center [59, 170] width 83 height 23
type input "947 p"
click at [103, 207] on li "[STREET_ADDRESS]" at bounding box center [79, 204] width 124 height 25
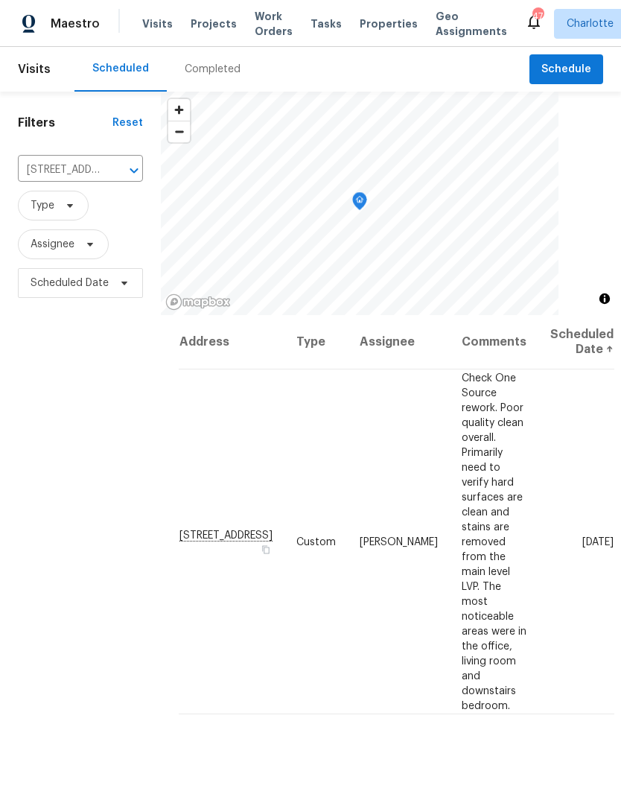
click at [130, 171] on icon "Open" at bounding box center [134, 171] width 18 height 18
type input "11103 f"
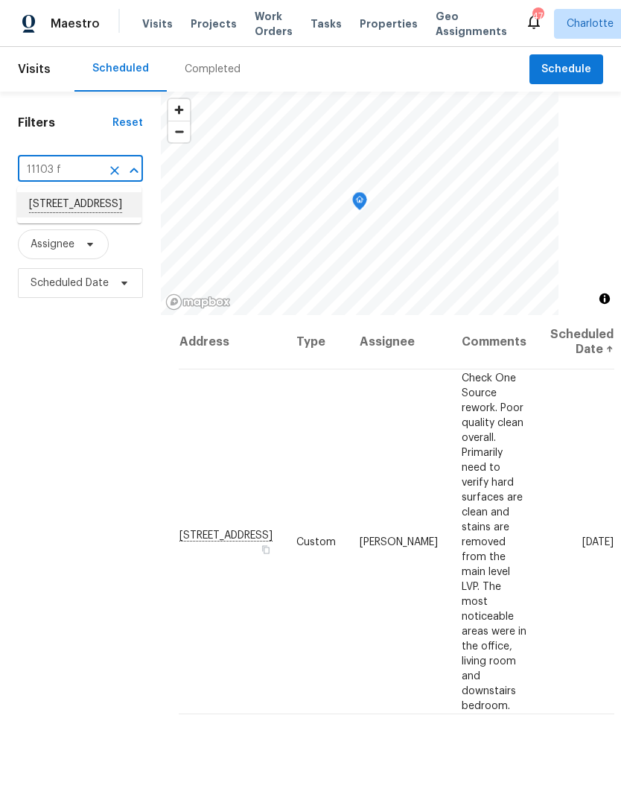
click at [127, 211] on li "[STREET_ADDRESS]" at bounding box center [79, 204] width 124 height 25
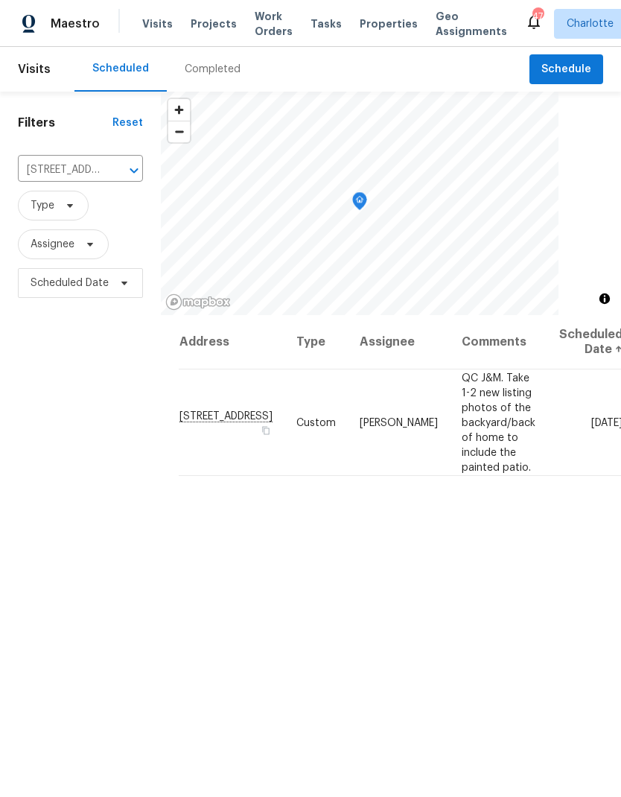
click at [66, 36] on div "Maestro" at bounding box center [50, 24] width 100 height 30
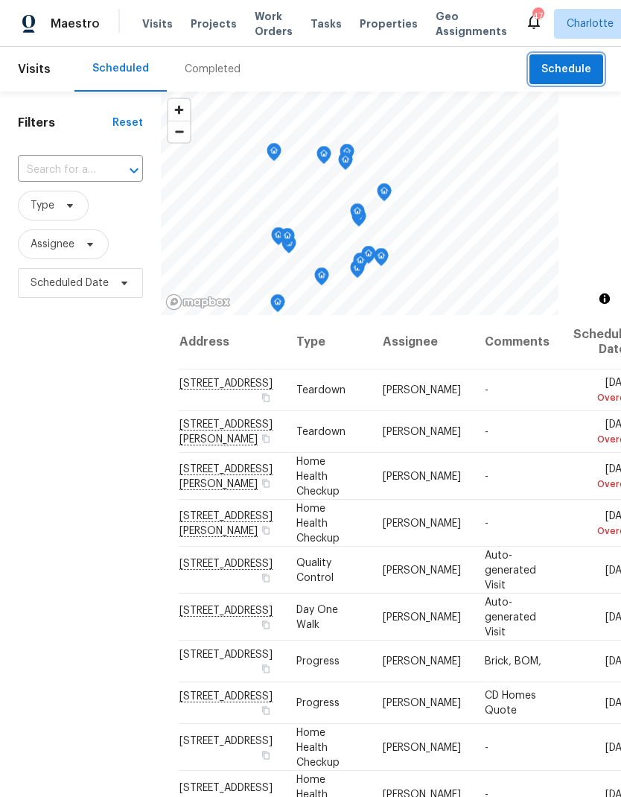
click at [563, 79] on button "Schedule" at bounding box center [566, 69] width 74 height 31
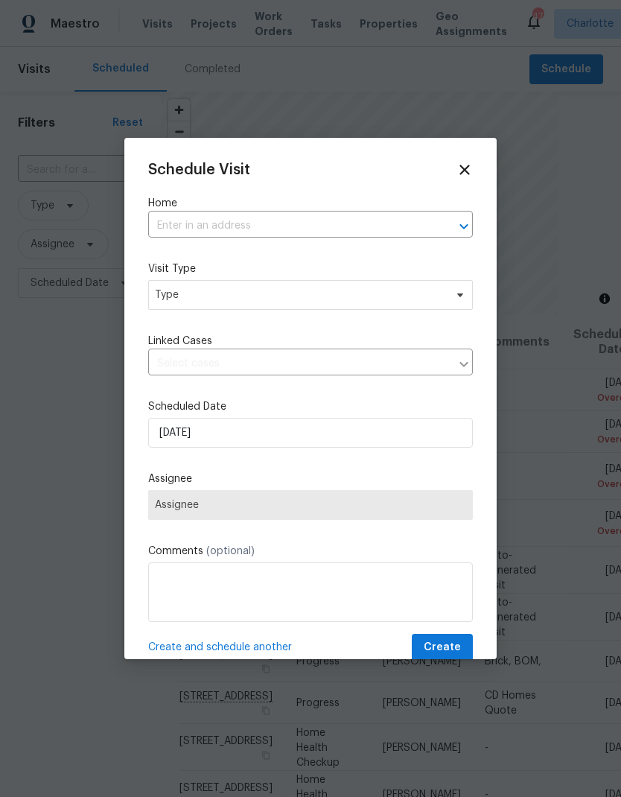
click at [375, 223] on input "text" at bounding box center [289, 225] width 283 height 23
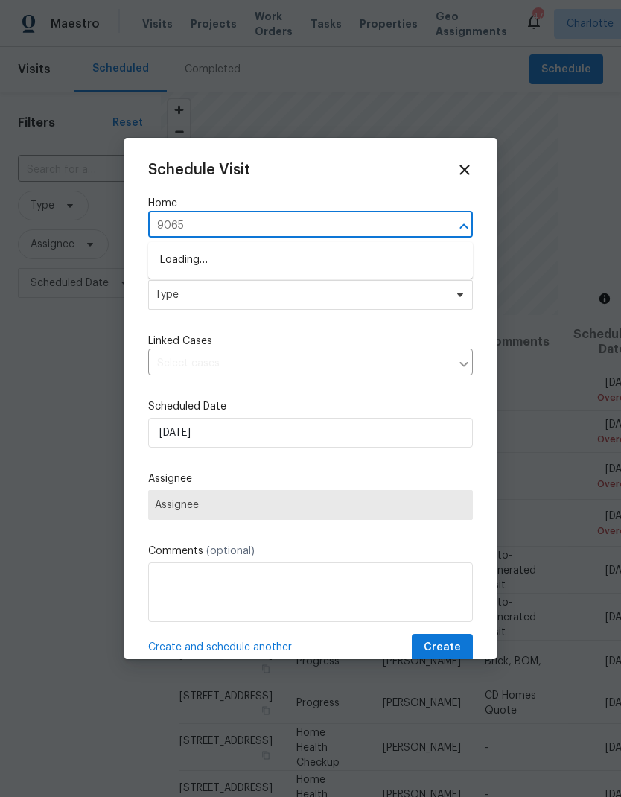
type input "9065"
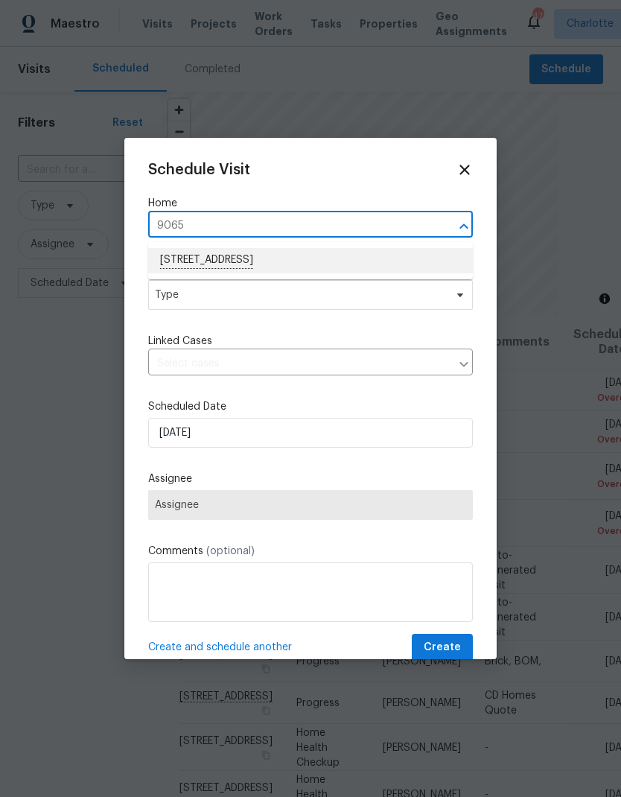
click at [325, 263] on li "[STREET_ADDRESS]" at bounding box center [310, 260] width 325 height 25
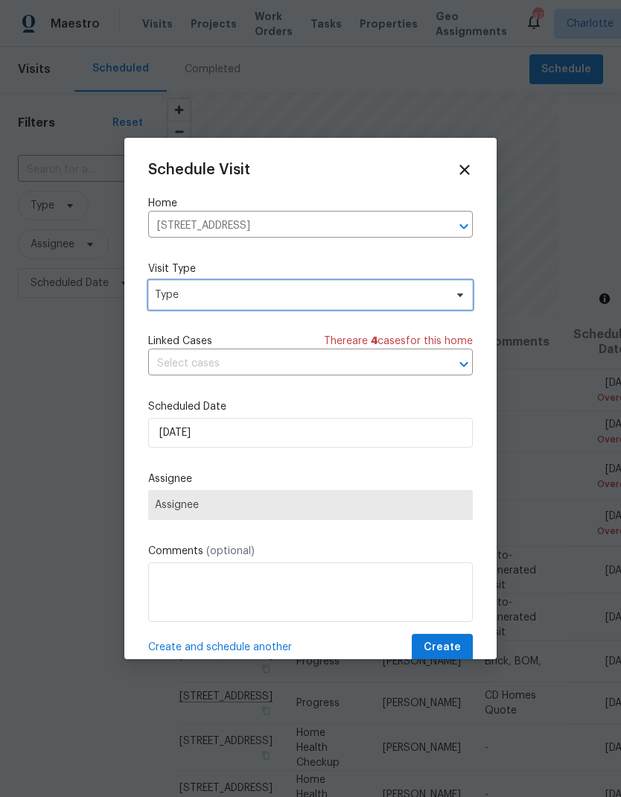
click at [320, 306] on span "Type" at bounding box center [310, 295] width 325 height 30
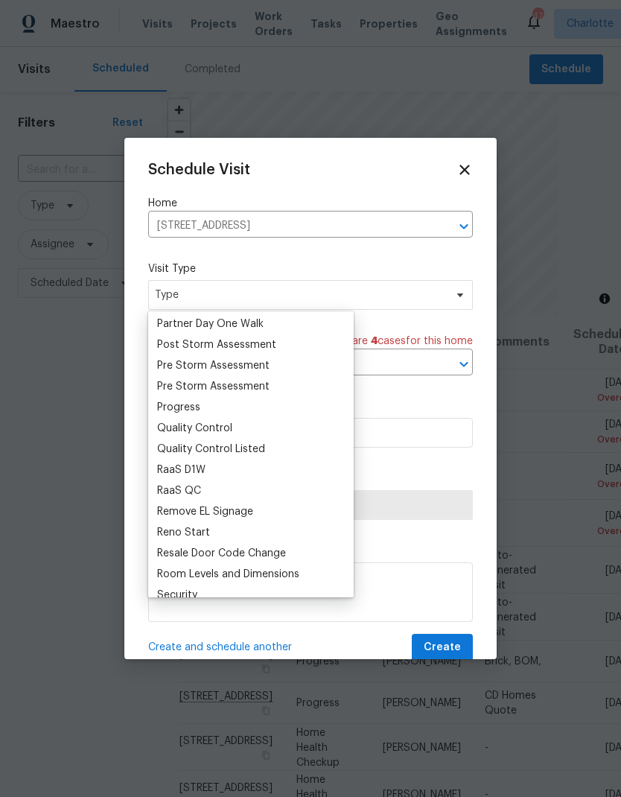
scroll to position [919, 0]
click at [198, 408] on div "Progress" at bounding box center [178, 406] width 43 height 15
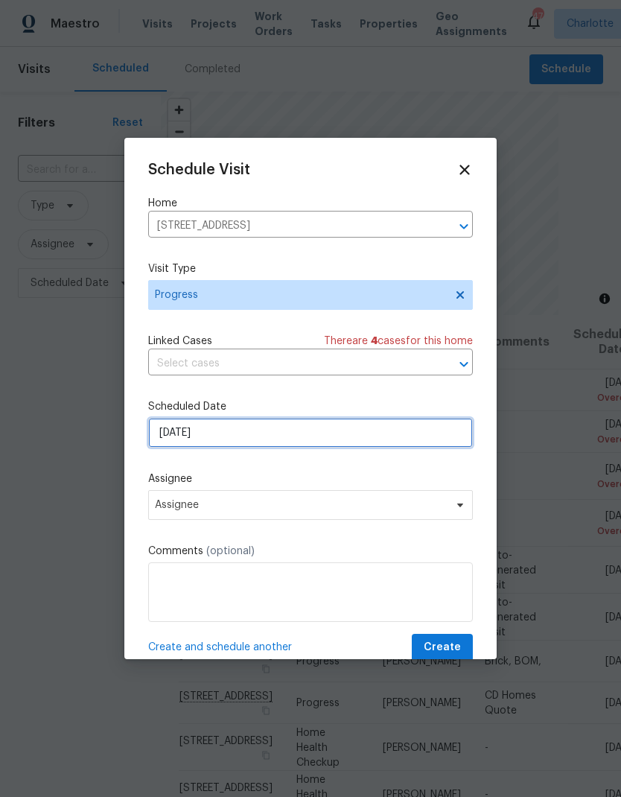
click at [280, 436] on input "[DATE]" at bounding box center [310, 433] width 325 height 30
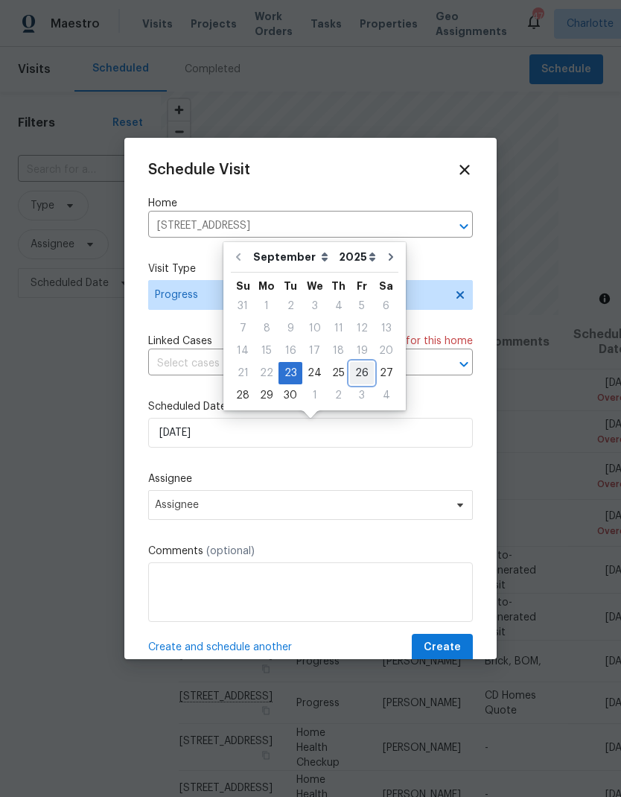
click at [354, 378] on div "26" at bounding box center [362, 373] width 24 height 21
type input "9/26/2025"
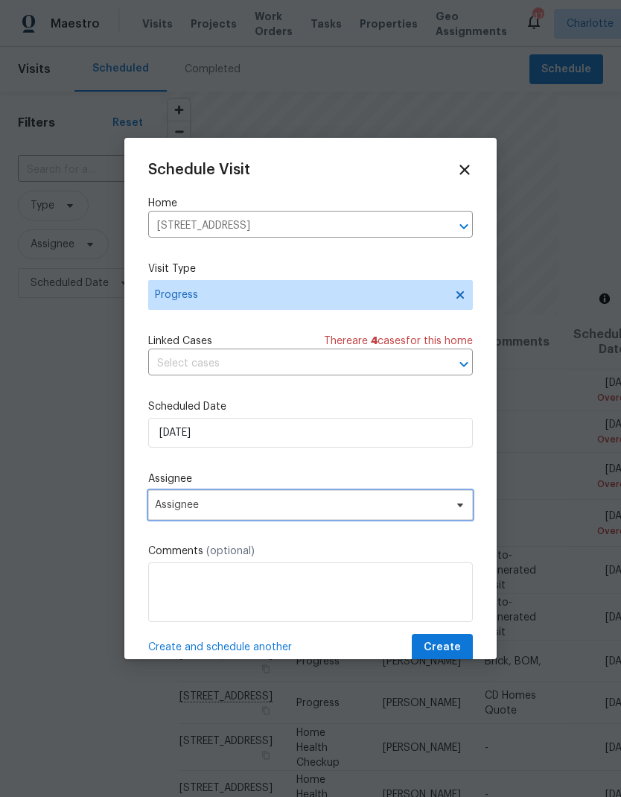
click at [328, 511] on span "Assignee" at bounding box center [301, 505] width 292 height 12
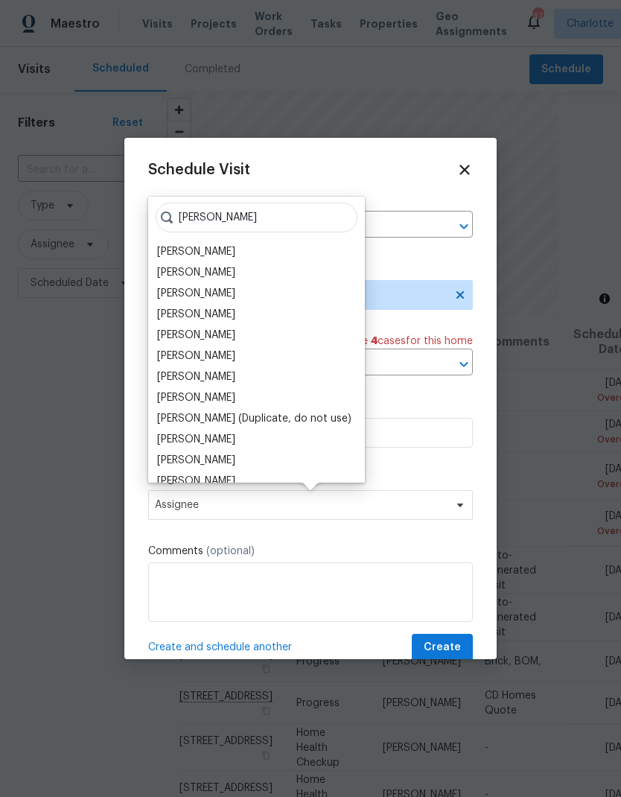
type input "Dan"
click at [218, 357] on div "[PERSON_NAME]" at bounding box center [196, 355] width 78 height 15
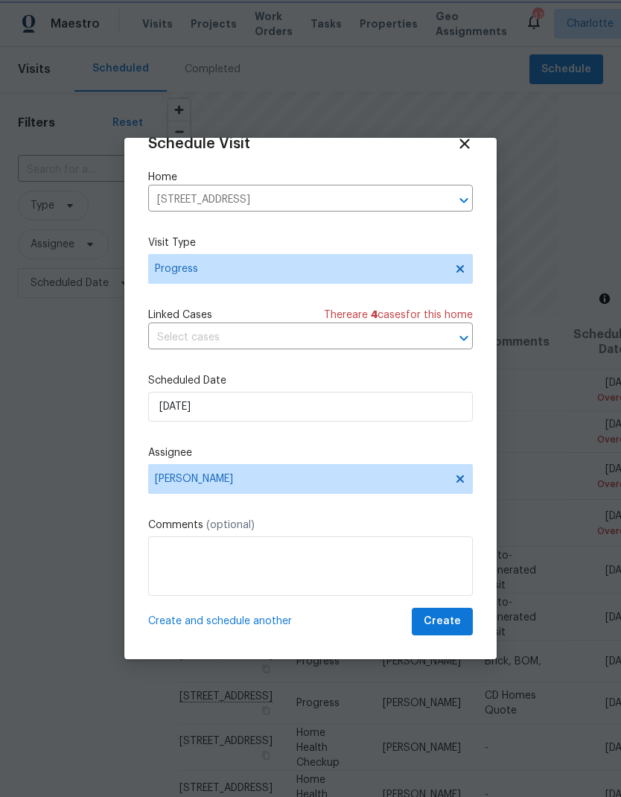
scroll to position [29, 0]
click at [452, 620] on span "Create" at bounding box center [442, 621] width 37 height 19
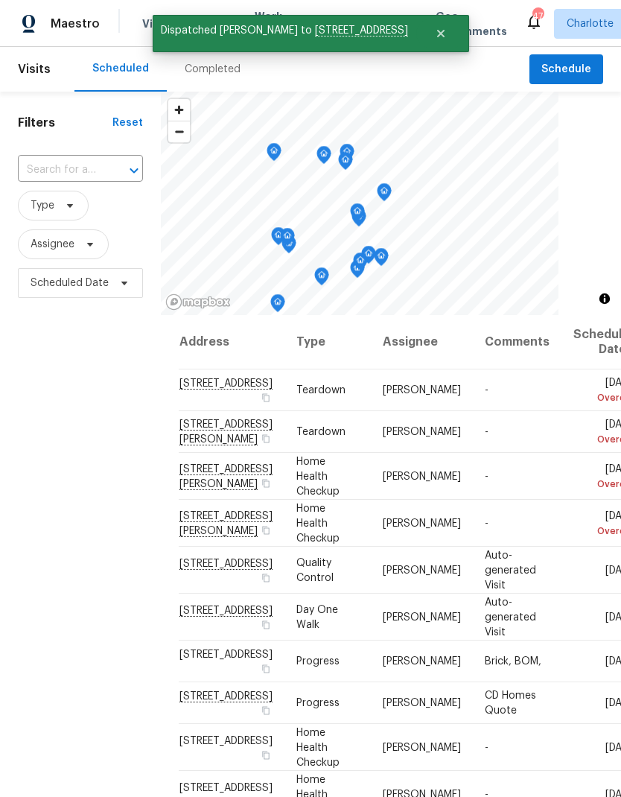
click at [65, 36] on div "Maestro" at bounding box center [50, 24] width 100 height 30
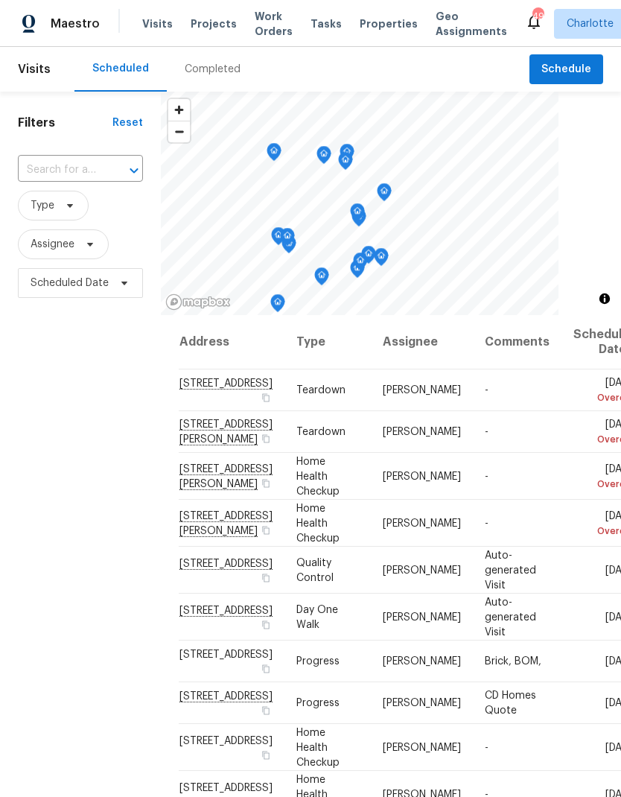
click at [264, 38] on span "Work Orders" at bounding box center [274, 24] width 38 height 30
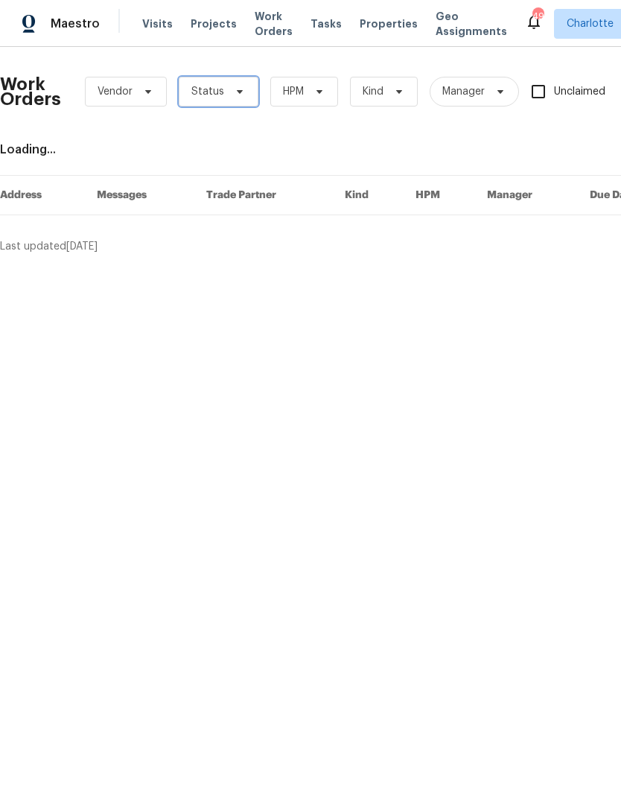
click at [229, 98] on span "Status" at bounding box center [219, 92] width 80 height 30
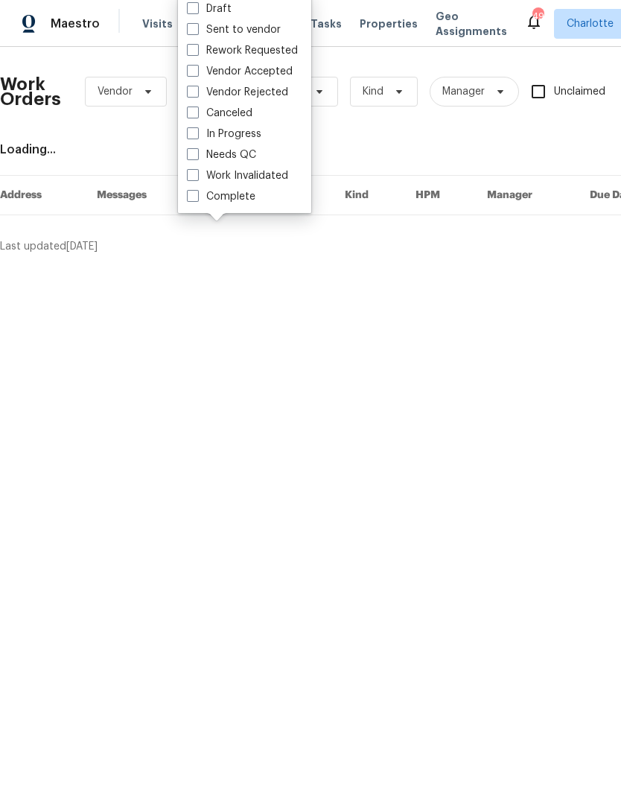
click at [255, 148] on label "Needs QC" at bounding box center [221, 154] width 69 height 15
click at [197, 148] on input "Needs QC" at bounding box center [192, 152] width 10 height 10
checkbox input "true"
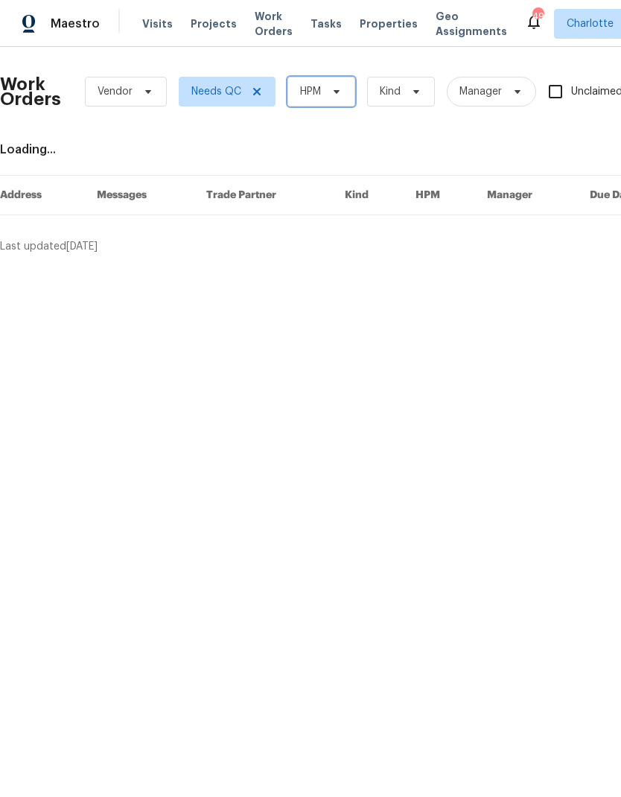
click at [316, 94] on span "HPM" at bounding box center [310, 91] width 21 height 15
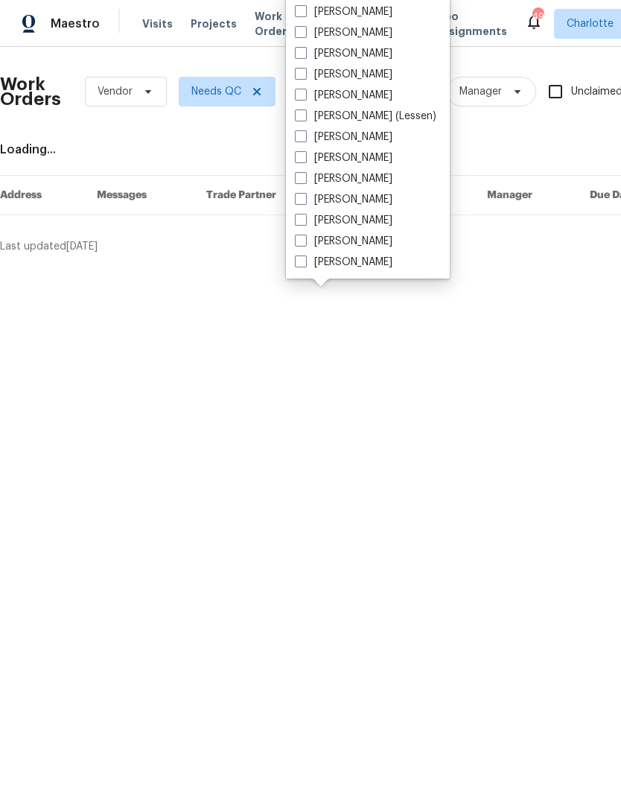
scroll to position [185, 0]
click at [360, 260] on label "[PERSON_NAME]" at bounding box center [344, 262] width 98 height 15
click at [304, 260] on input "[PERSON_NAME]" at bounding box center [300, 260] width 10 height 10
checkbox input "true"
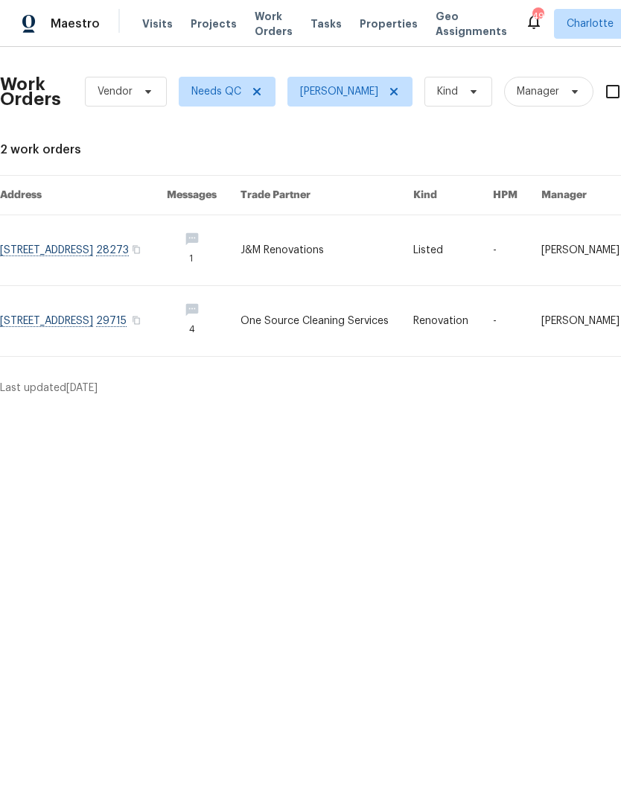
click at [82, 38] on div "Maestro" at bounding box center [50, 24] width 100 height 30
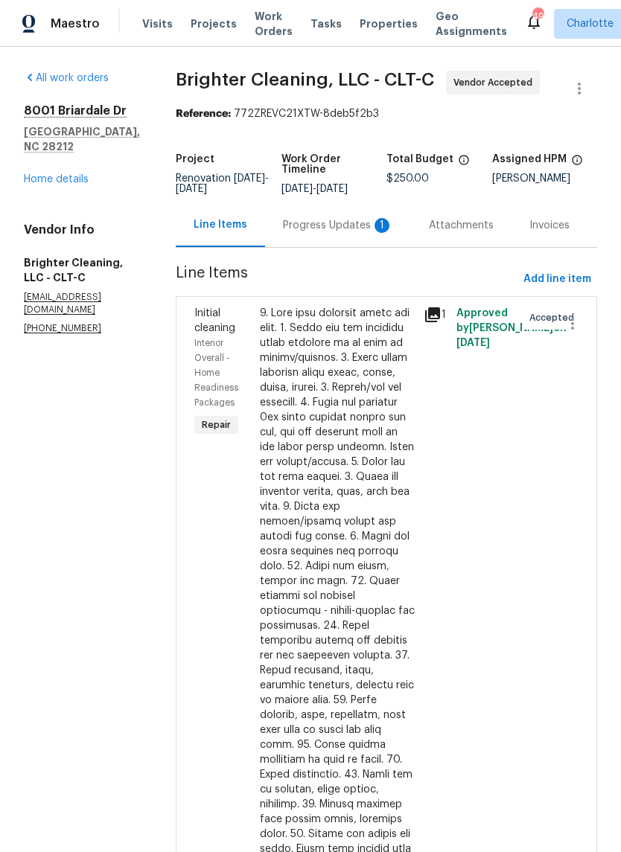
click at [333, 244] on div "Progress Updates 1" at bounding box center [338, 225] width 146 height 44
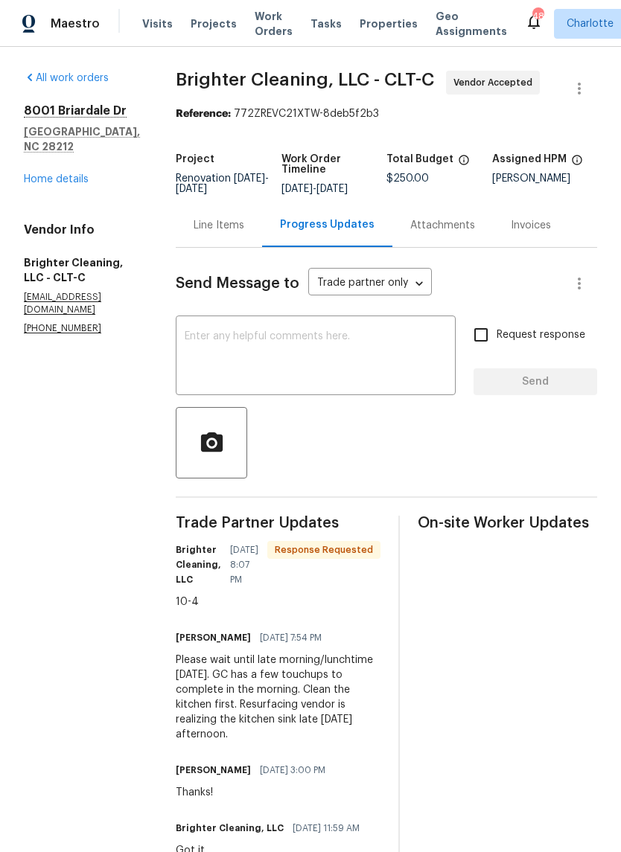
click at [307, 347] on textarea at bounding box center [316, 357] width 262 height 52
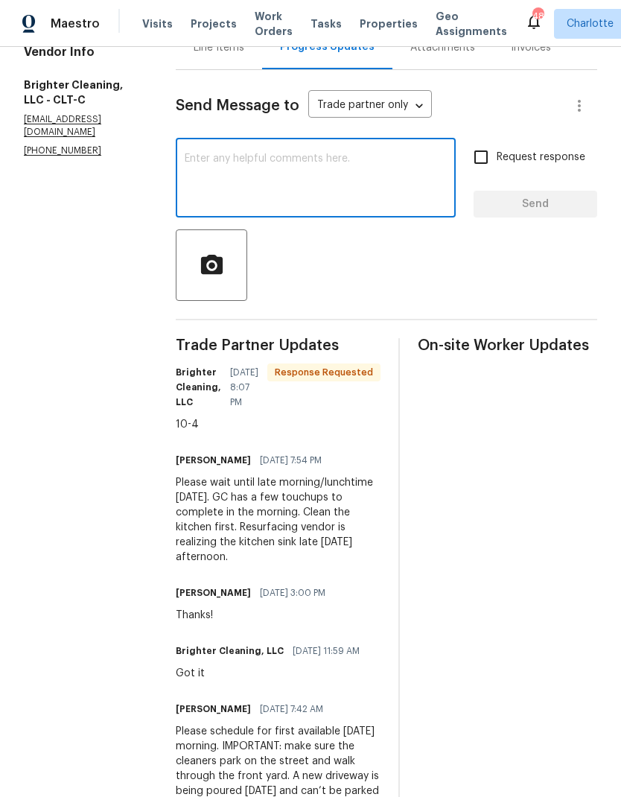
scroll to position [15, 0]
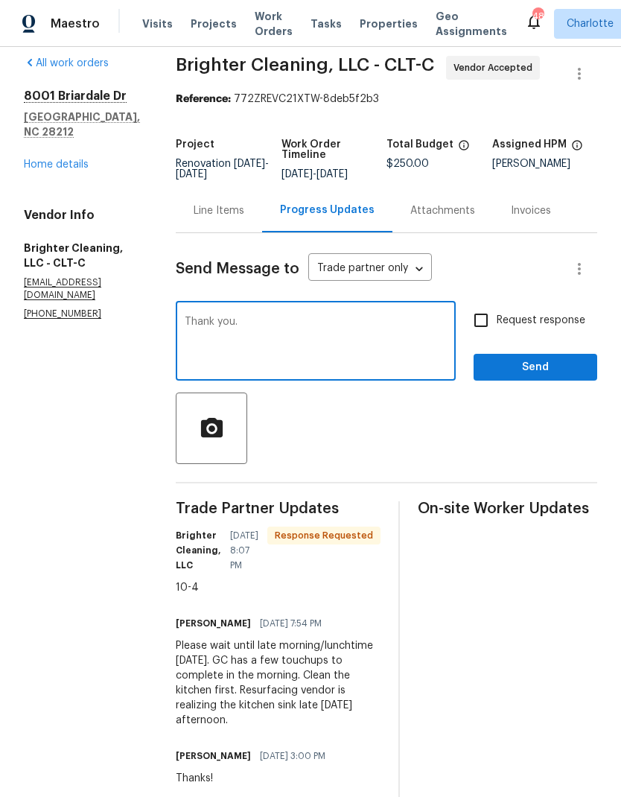
type textarea "Thank you."
click at [529, 366] on span "Send" at bounding box center [535, 367] width 100 height 19
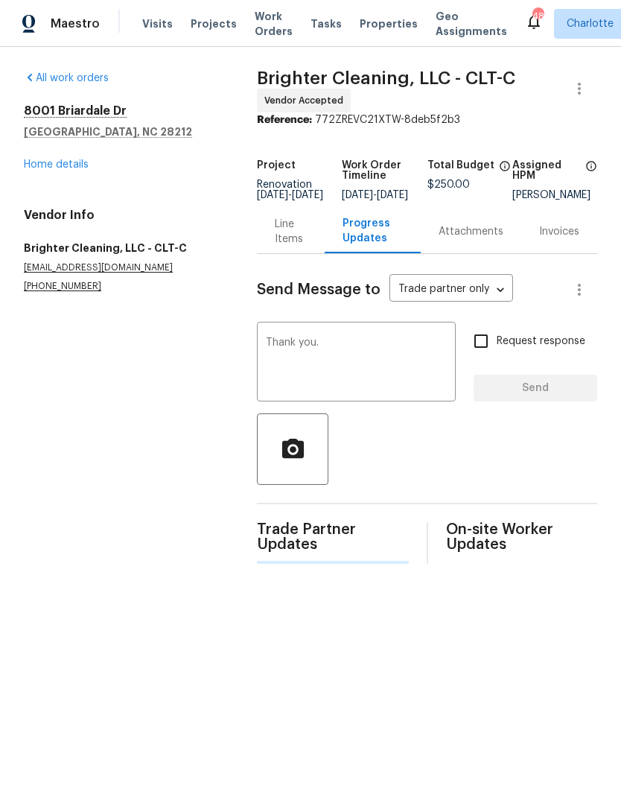
scroll to position [0, 0]
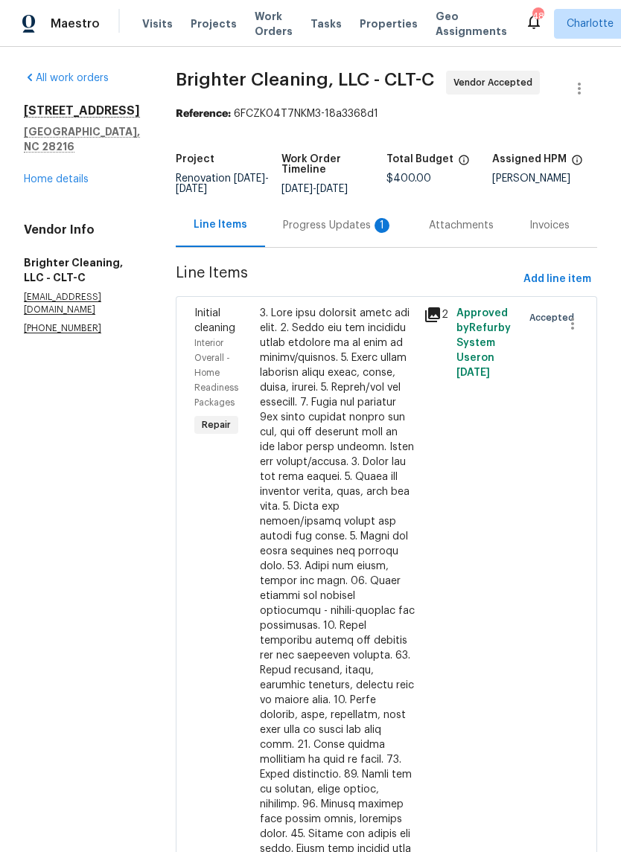
click at [327, 223] on div "Progress Updates 1" at bounding box center [338, 225] width 110 height 15
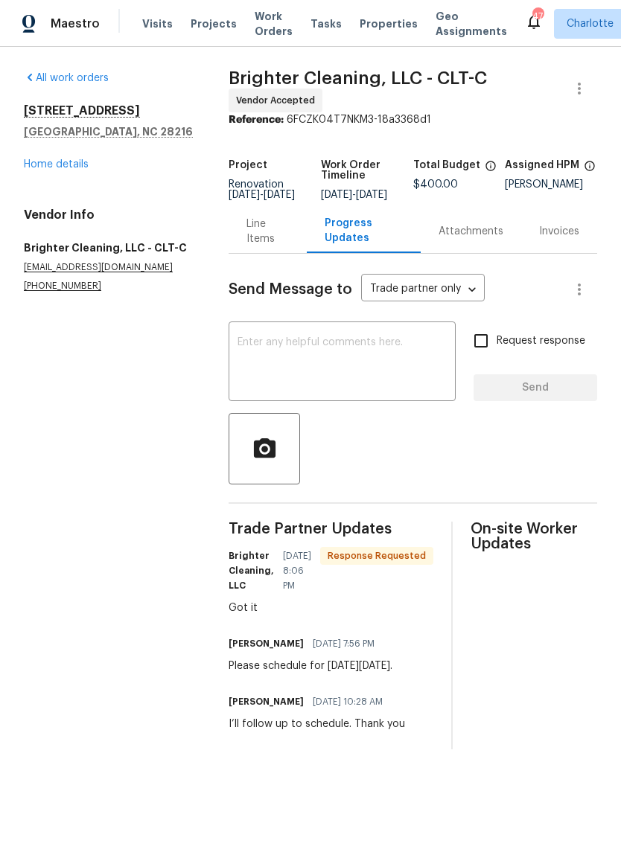
click at [369, 383] on textarea at bounding box center [341, 363] width 209 height 52
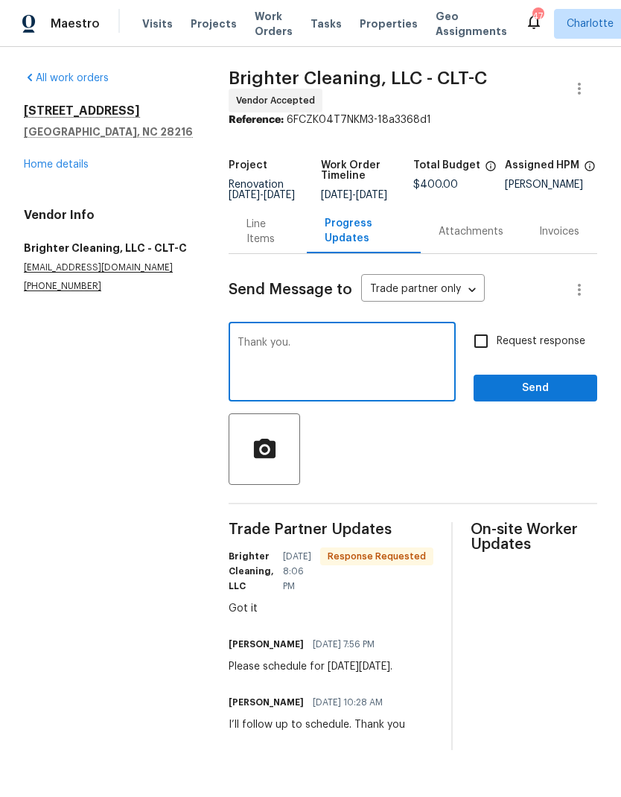
type textarea "Thank you."
click at [532, 398] on span "Send" at bounding box center [535, 388] width 100 height 19
